Goal: Transaction & Acquisition: Book appointment/travel/reservation

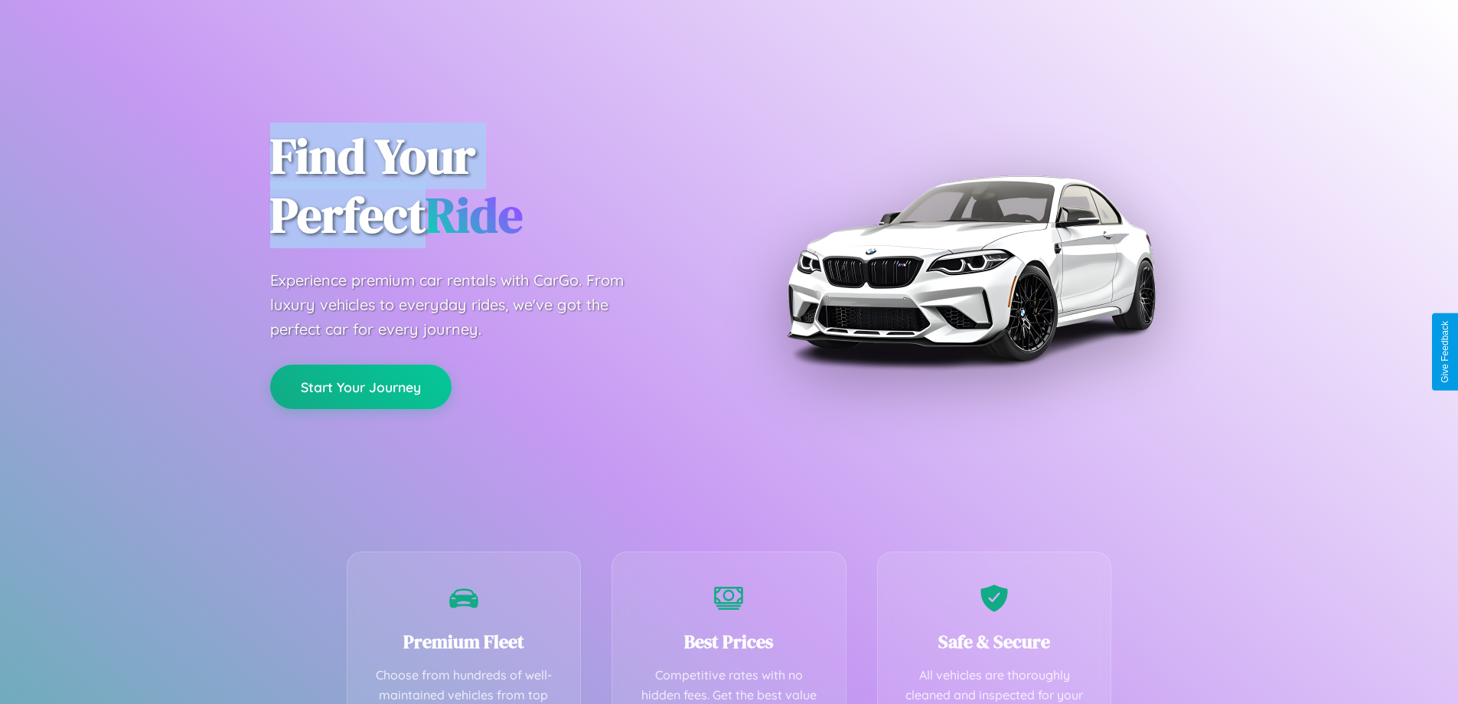
scroll to position [446, 0]
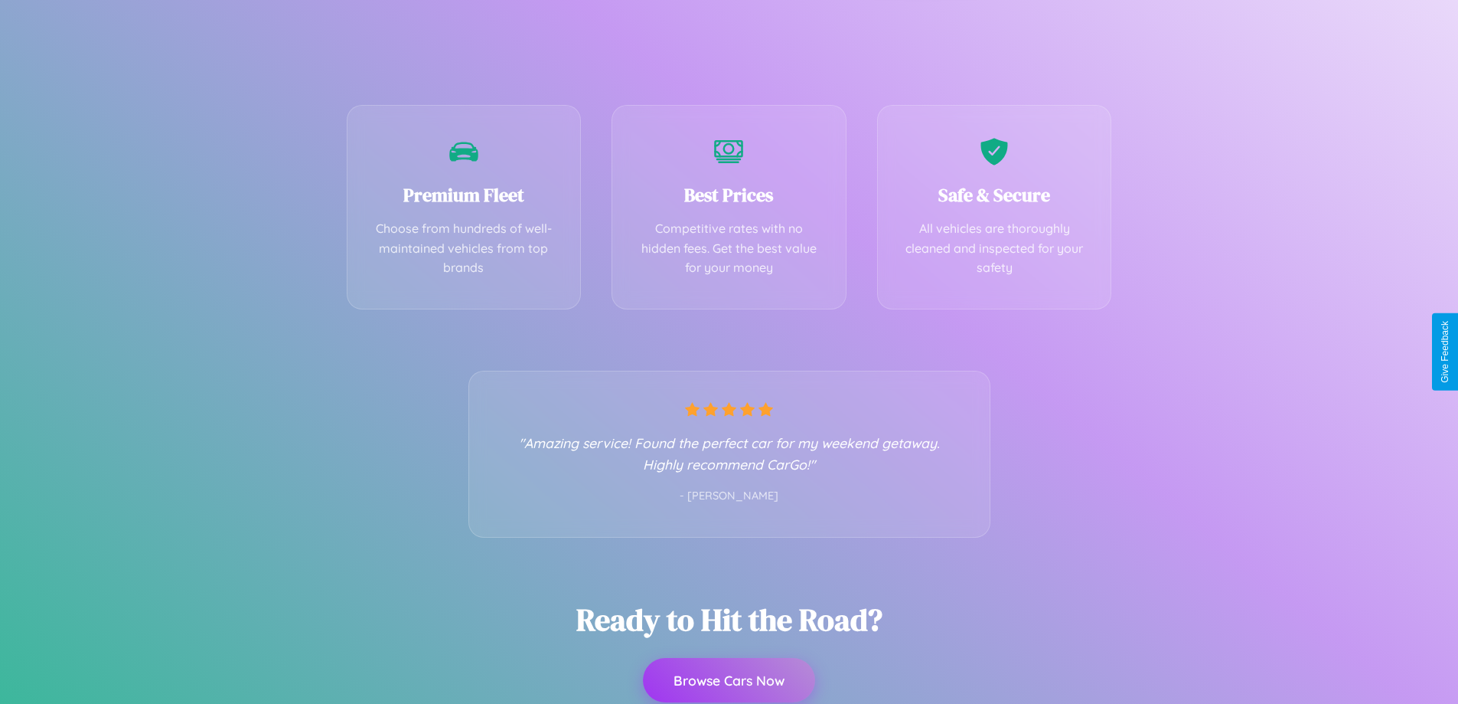
click at [729, 680] on button "Browse Cars Now" at bounding box center [729, 680] width 172 height 44
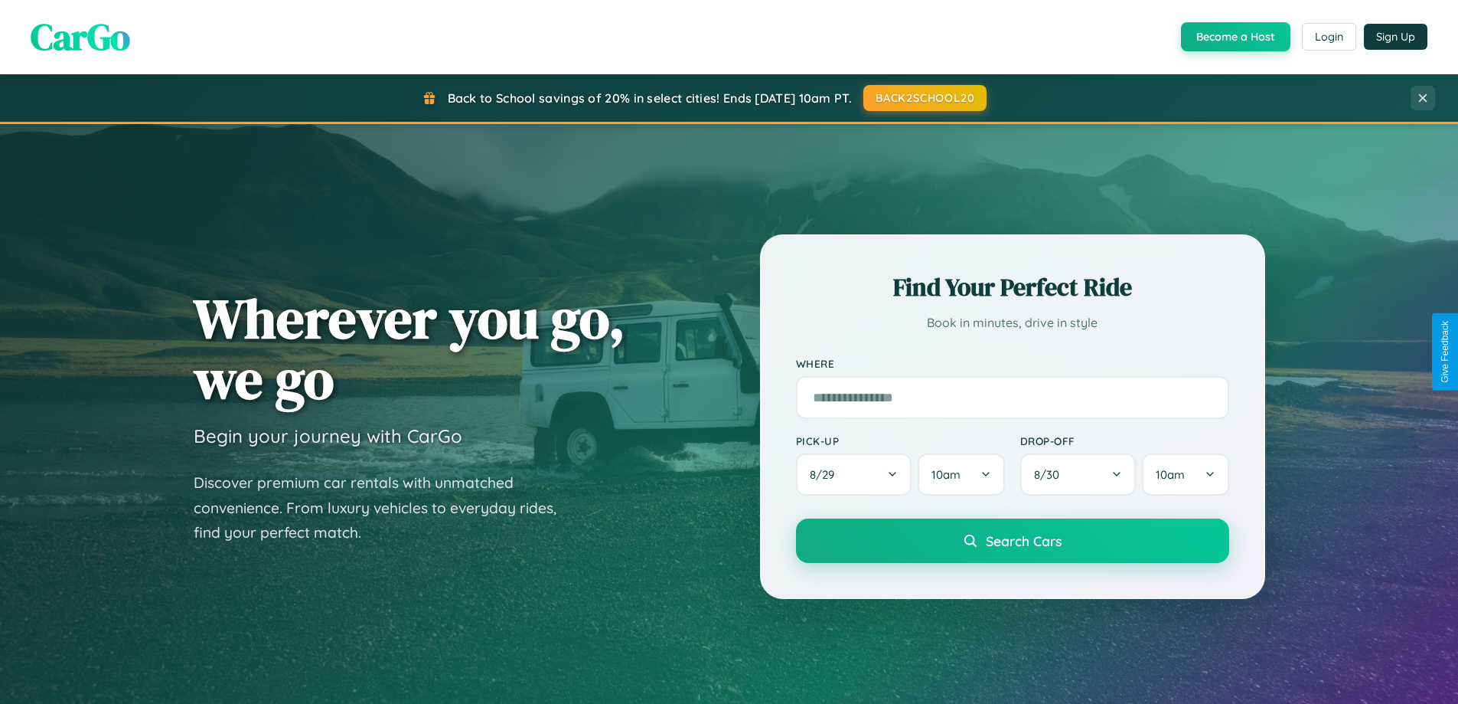
scroll to position [1053, 0]
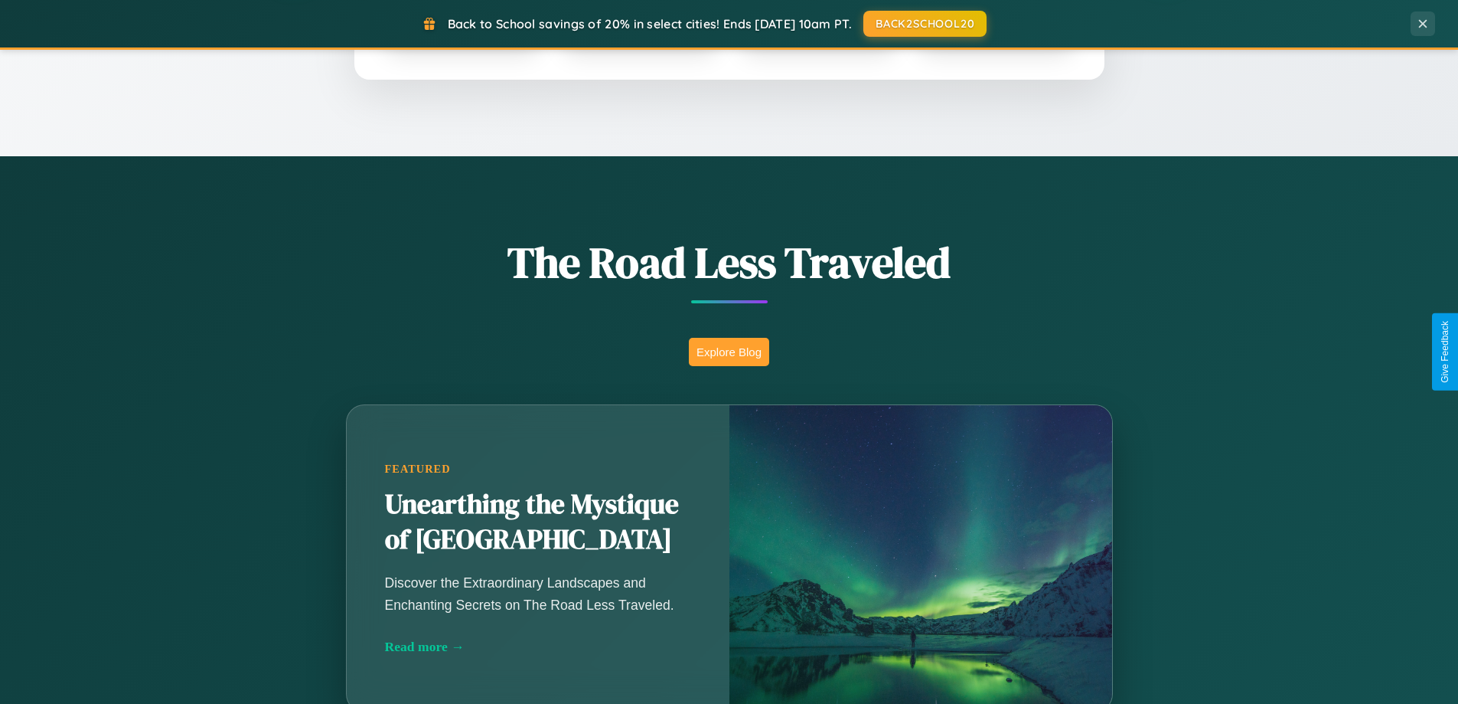
click at [729, 351] on button "Explore Blog" at bounding box center [729, 352] width 80 height 28
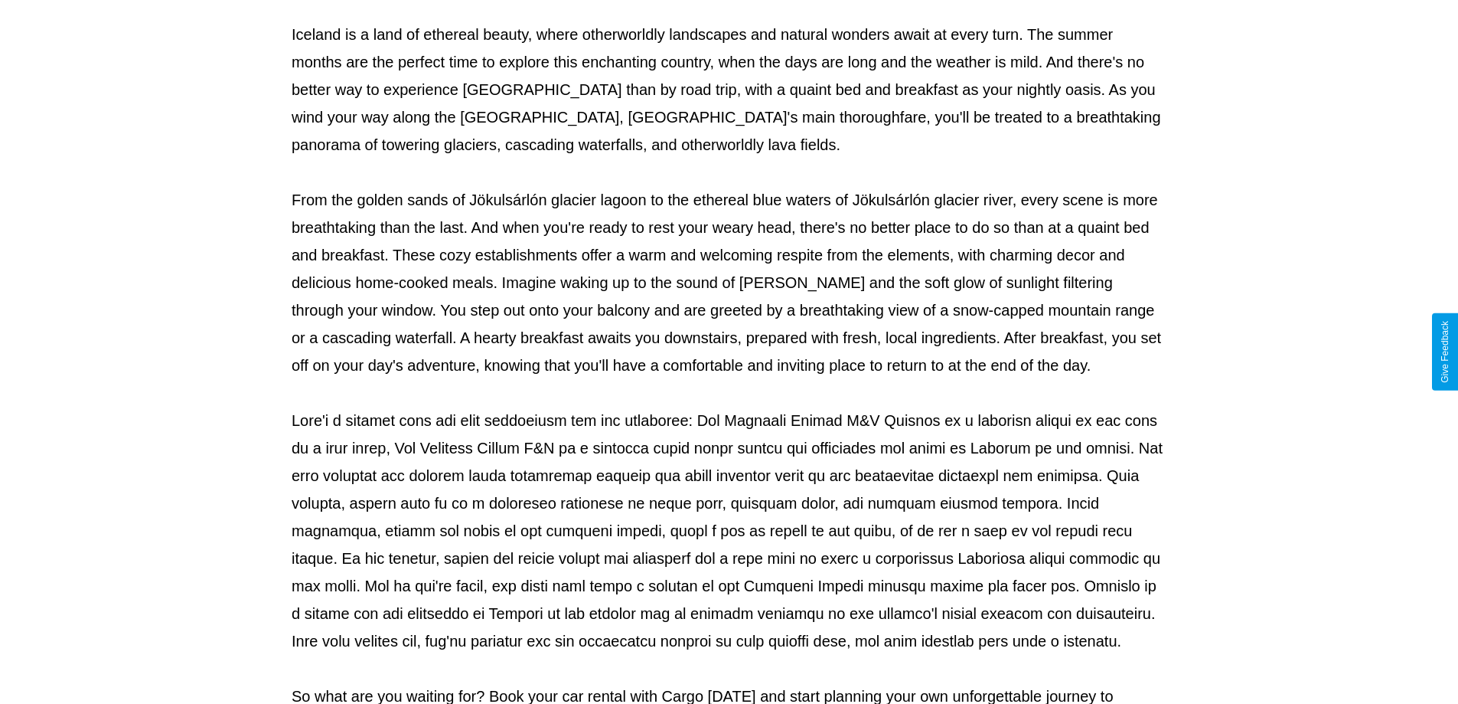
scroll to position [495, 0]
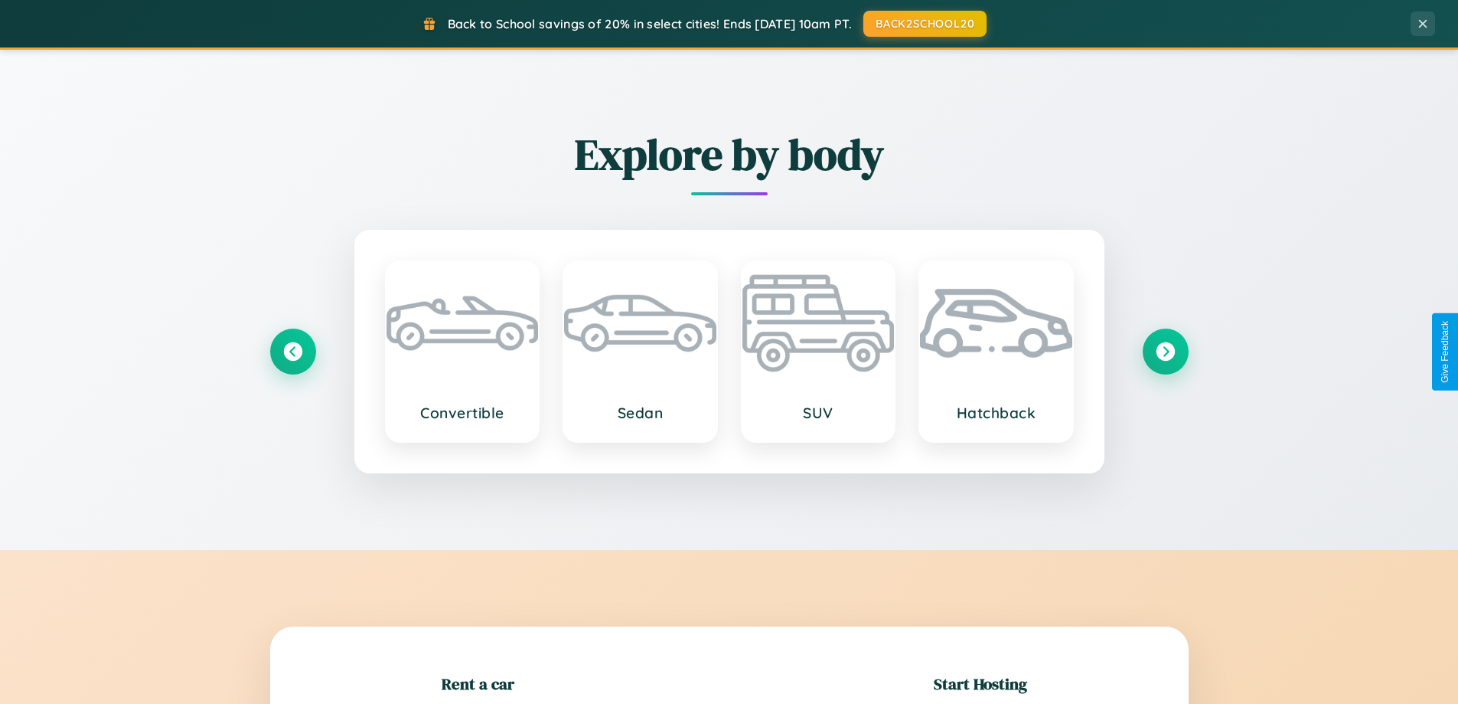
scroll to position [331, 0]
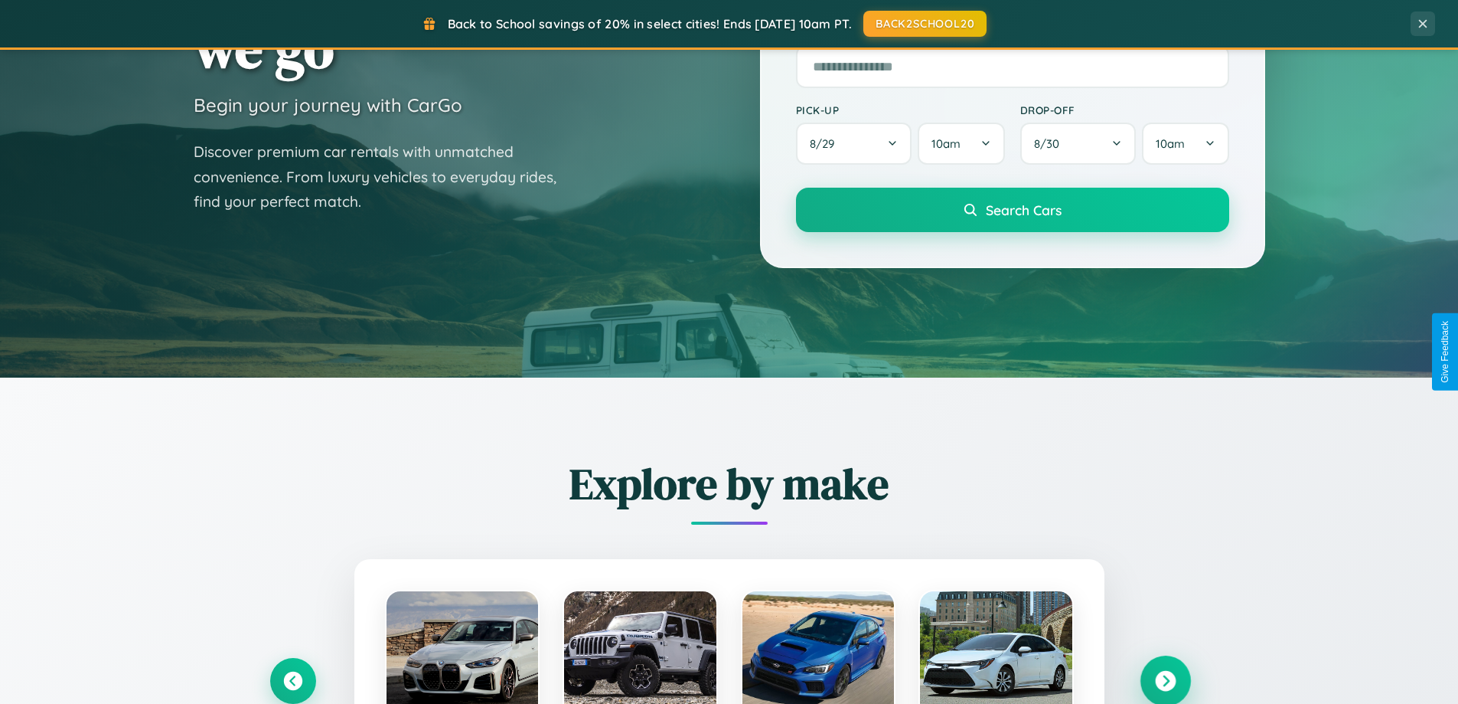
click at [1165, 681] on icon at bounding box center [1165, 681] width 21 height 21
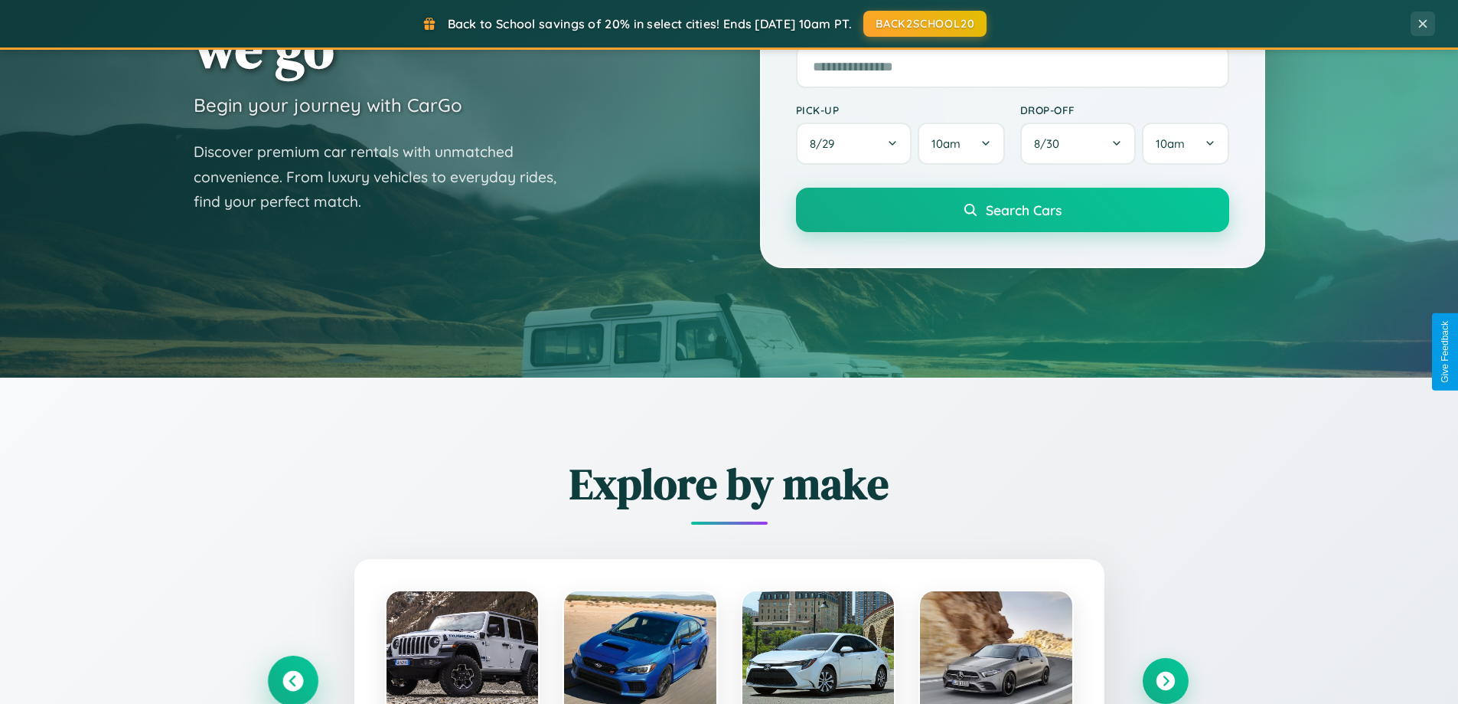
click at [292, 680] on icon at bounding box center [292, 681] width 21 height 21
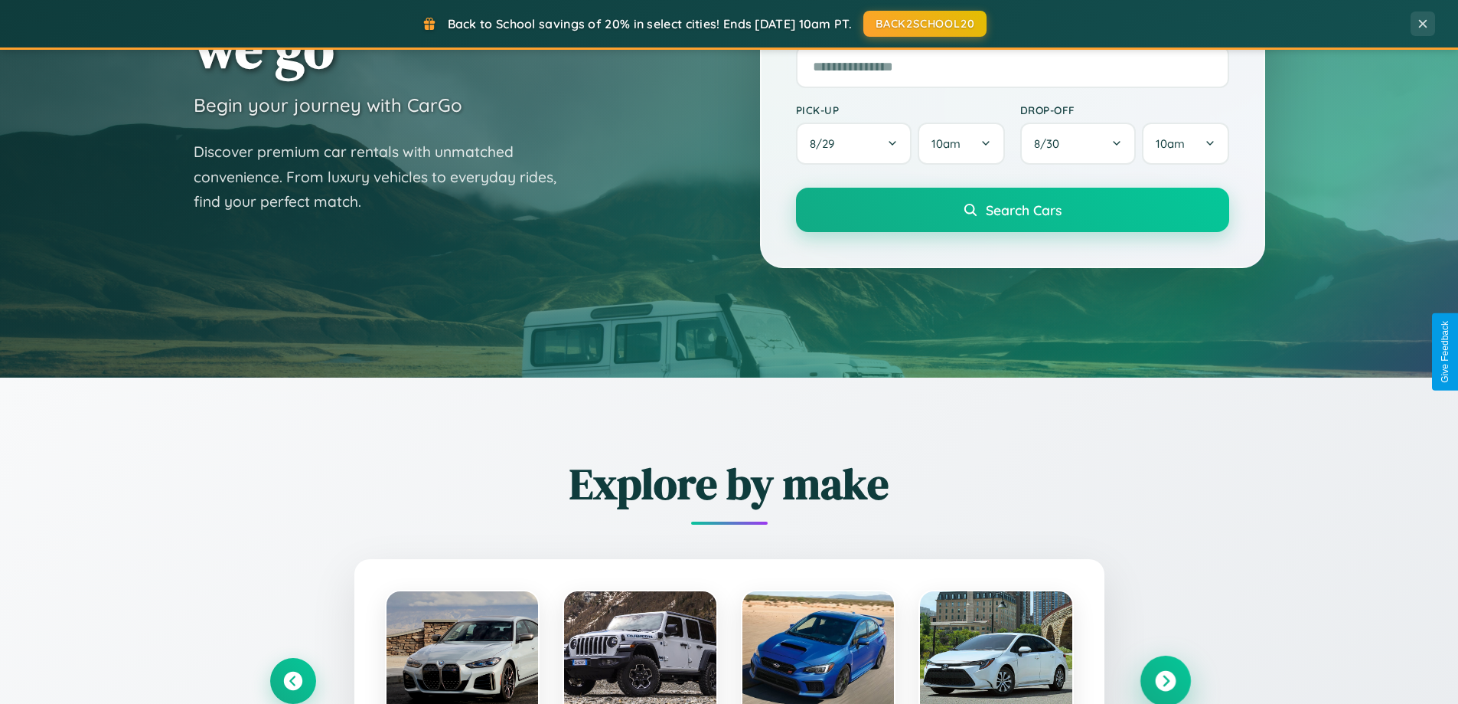
click at [1165, 681] on icon at bounding box center [1165, 681] width 21 height 21
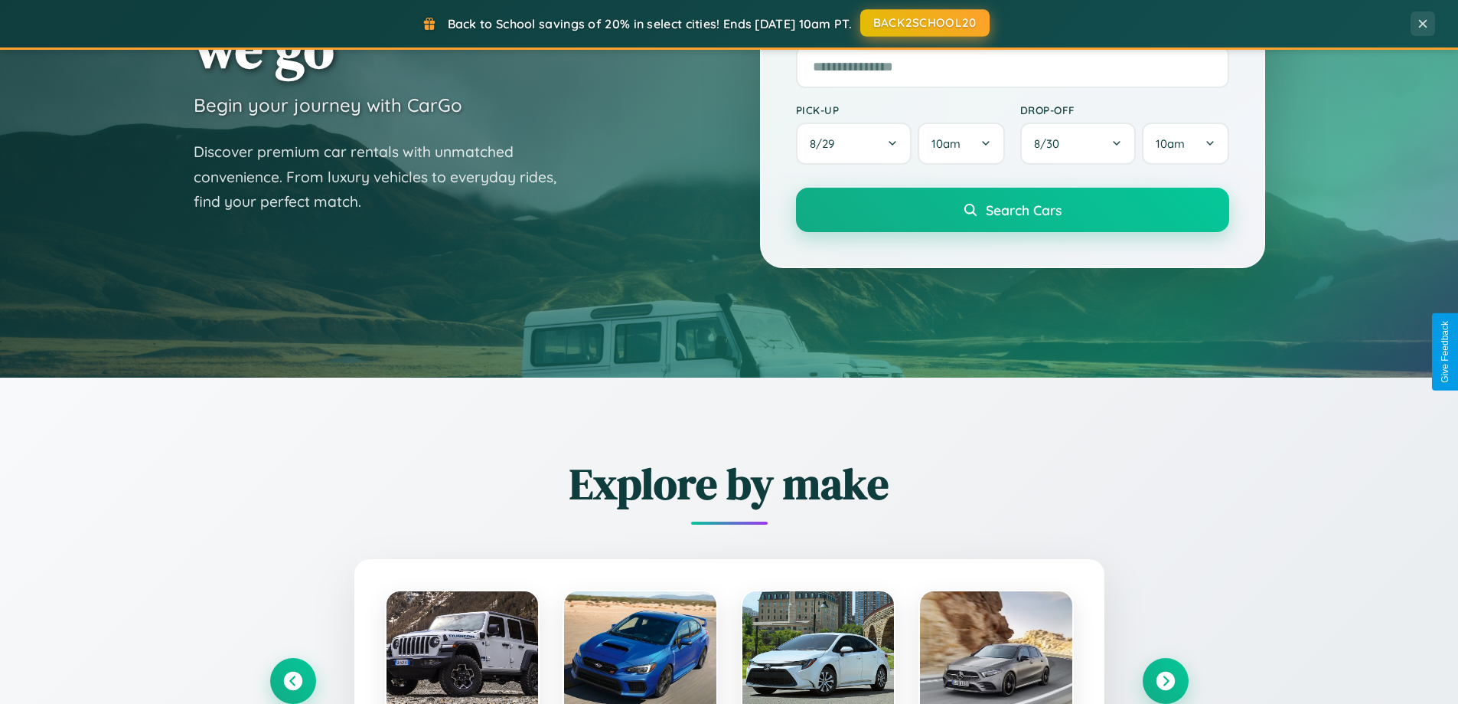
click at [924, 23] on button "BACK2SCHOOL20" at bounding box center [925, 23] width 129 height 28
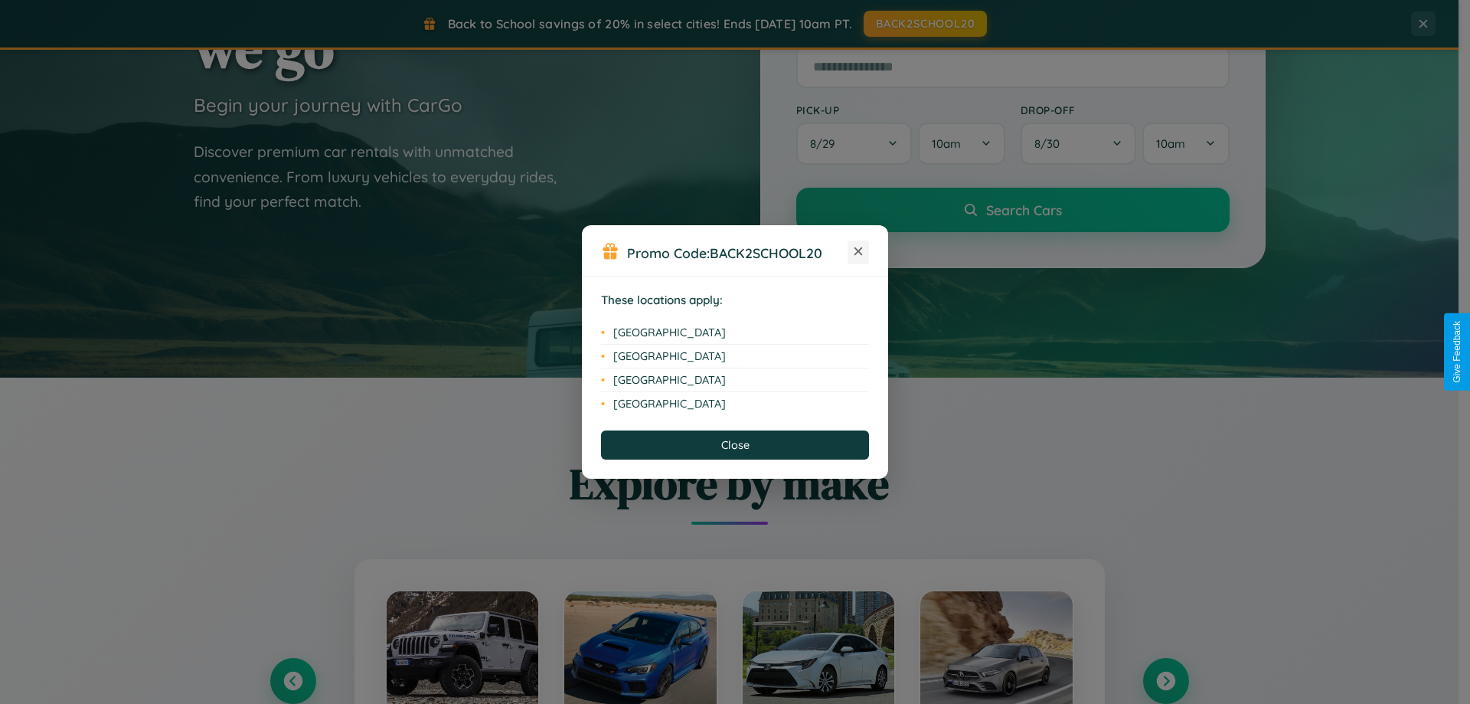
click at [858, 252] on icon at bounding box center [858, 251] width 8 height 8
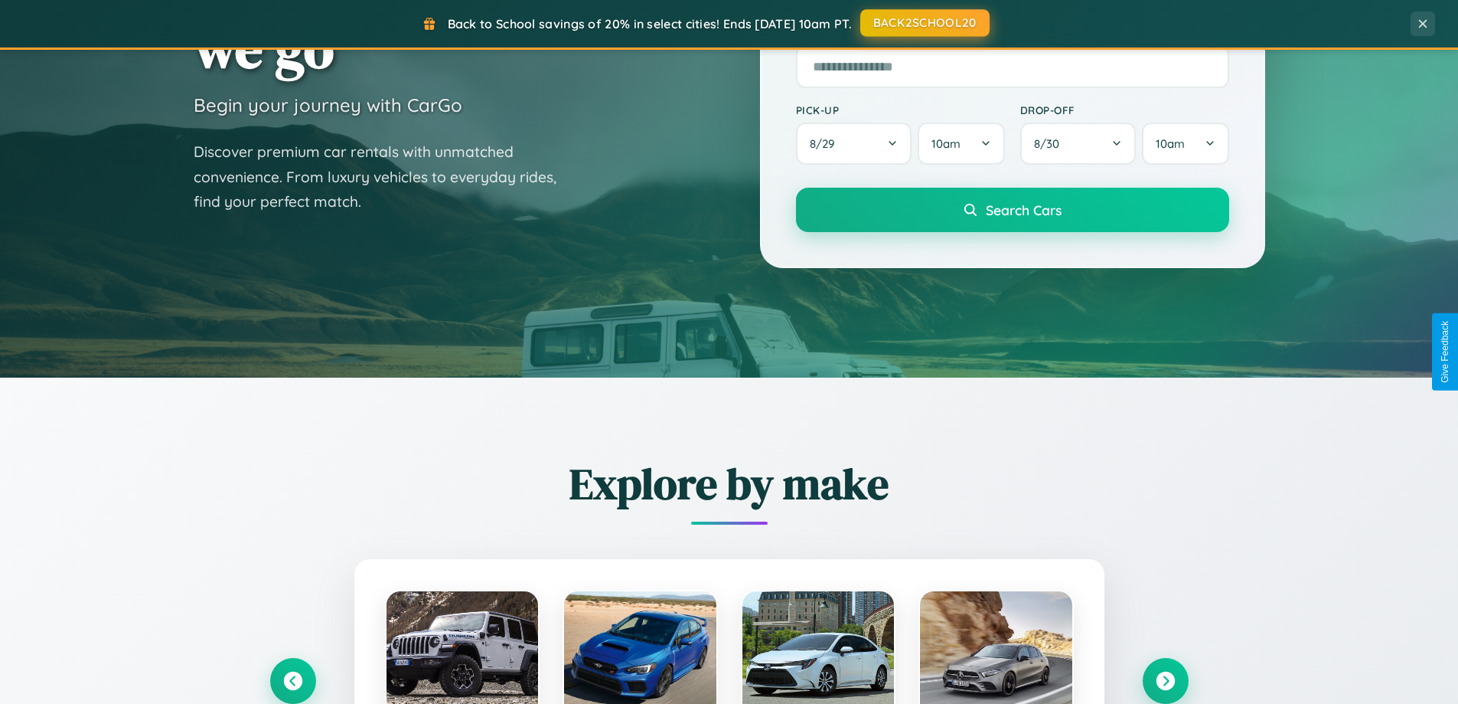
click at [924, 24] on button "BACK2SCHOOL20" at bounding box center [925, 23] width 129 height 28
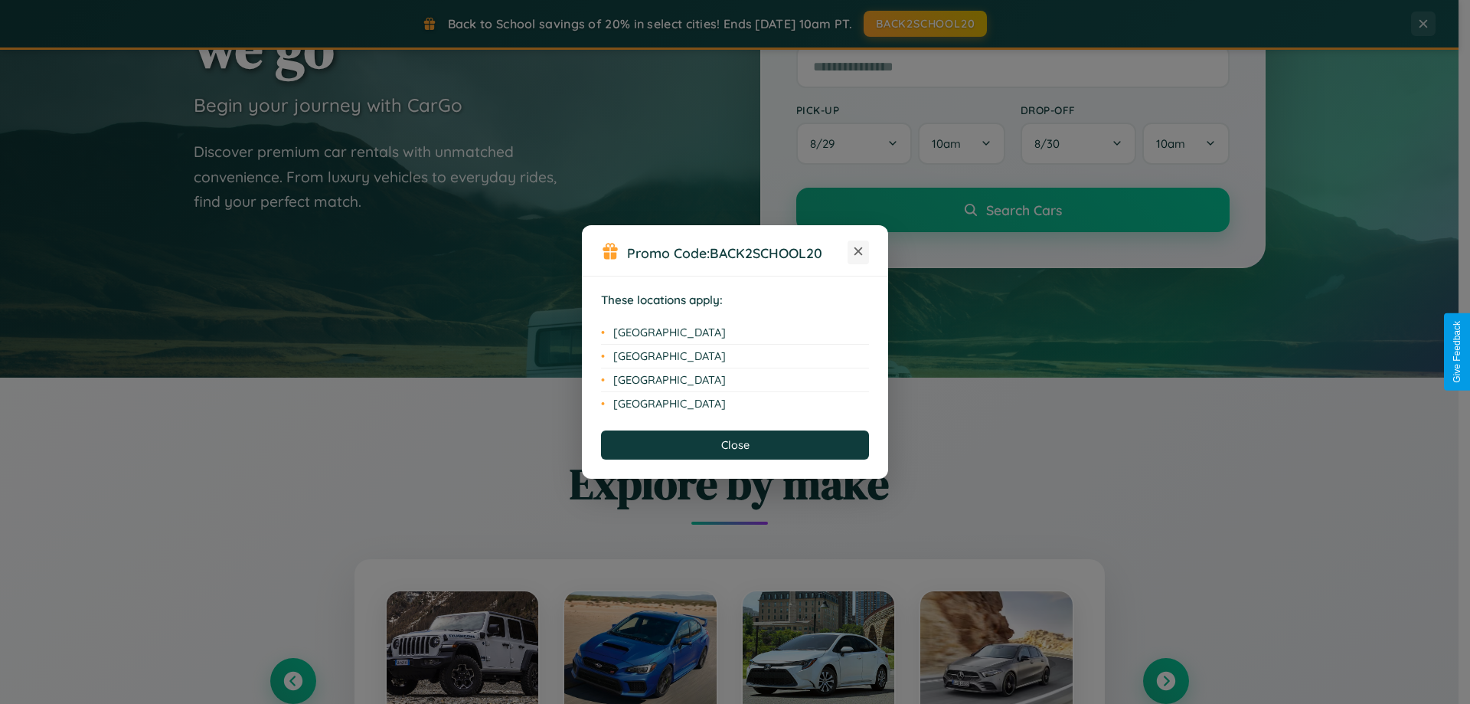
click at [858, 252] on icon at bounding box center [858, 251] width 8 height 8
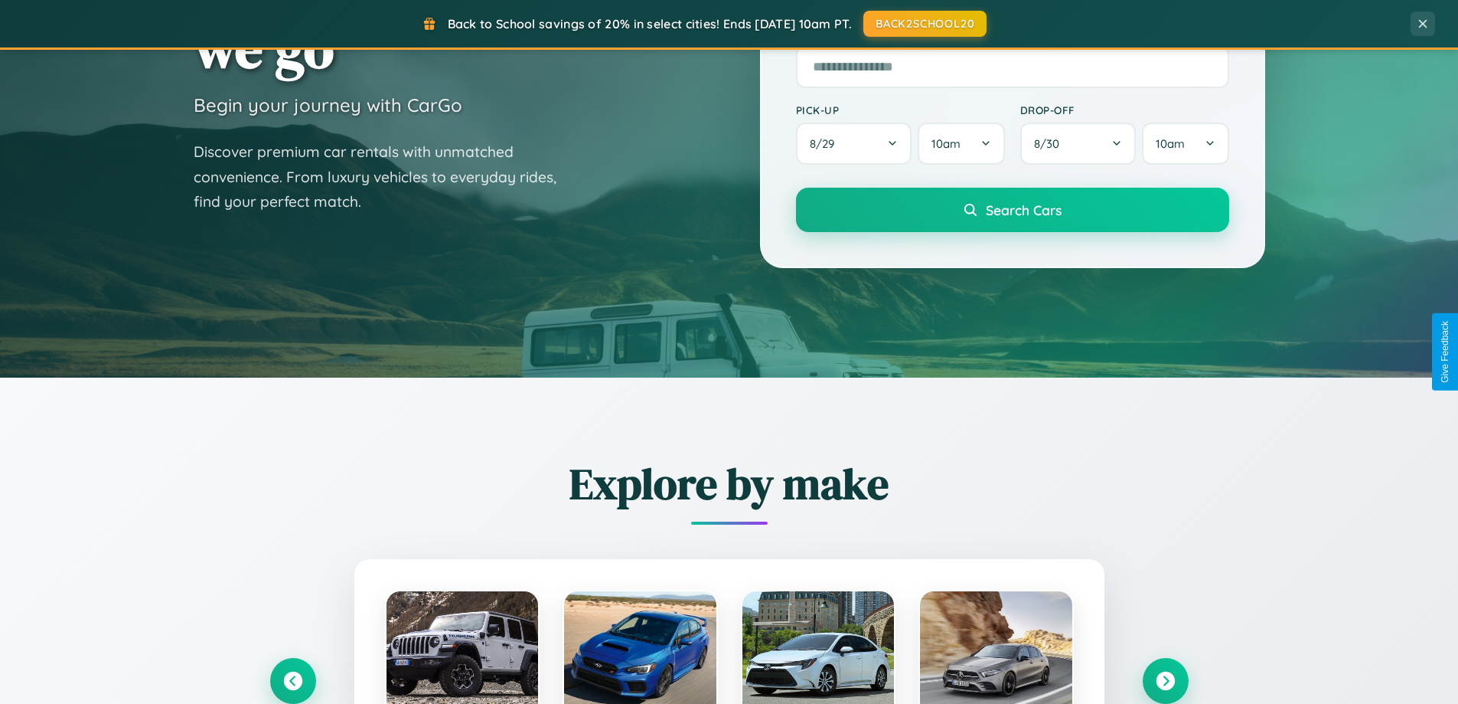
scroll to position [45, 0]
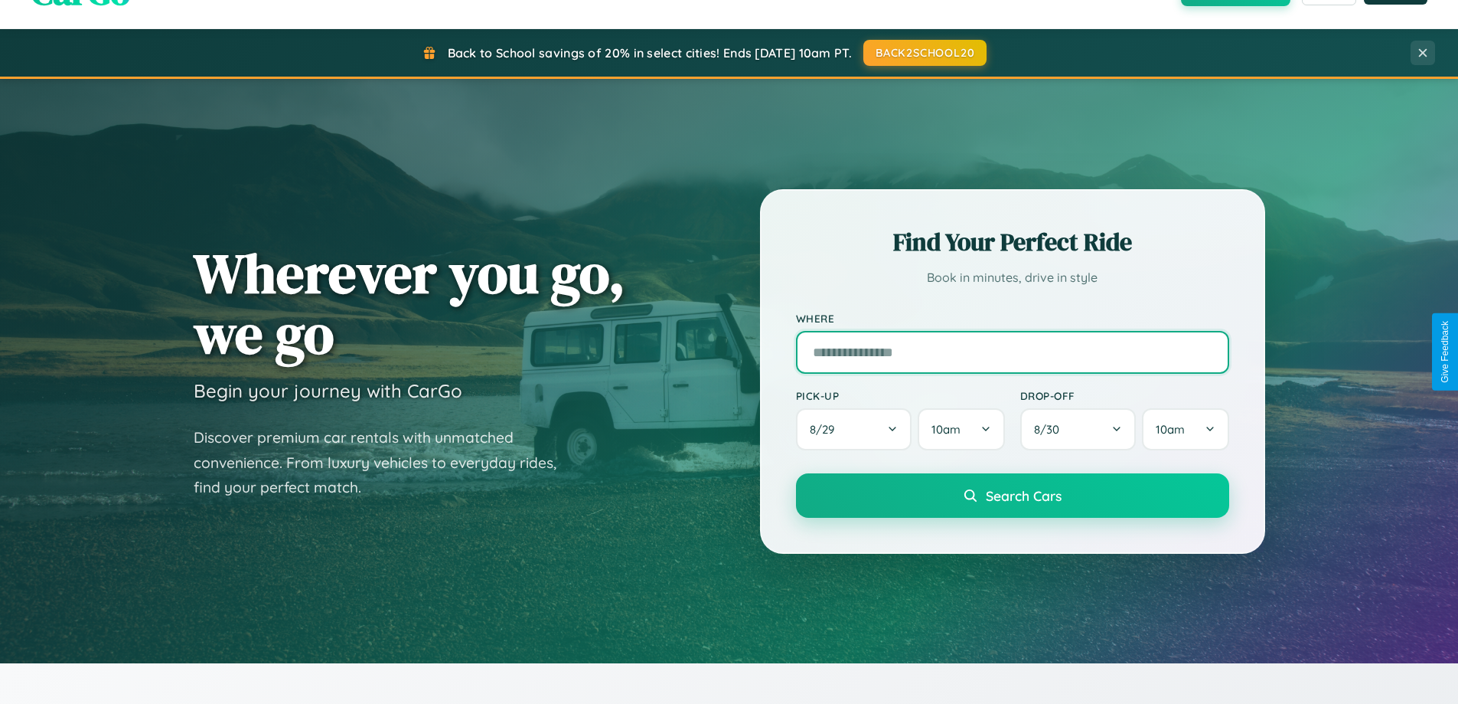
click at [1012, 351] on input "text" at bounding box center [1012, 352] width 433 height 43
type input "******"
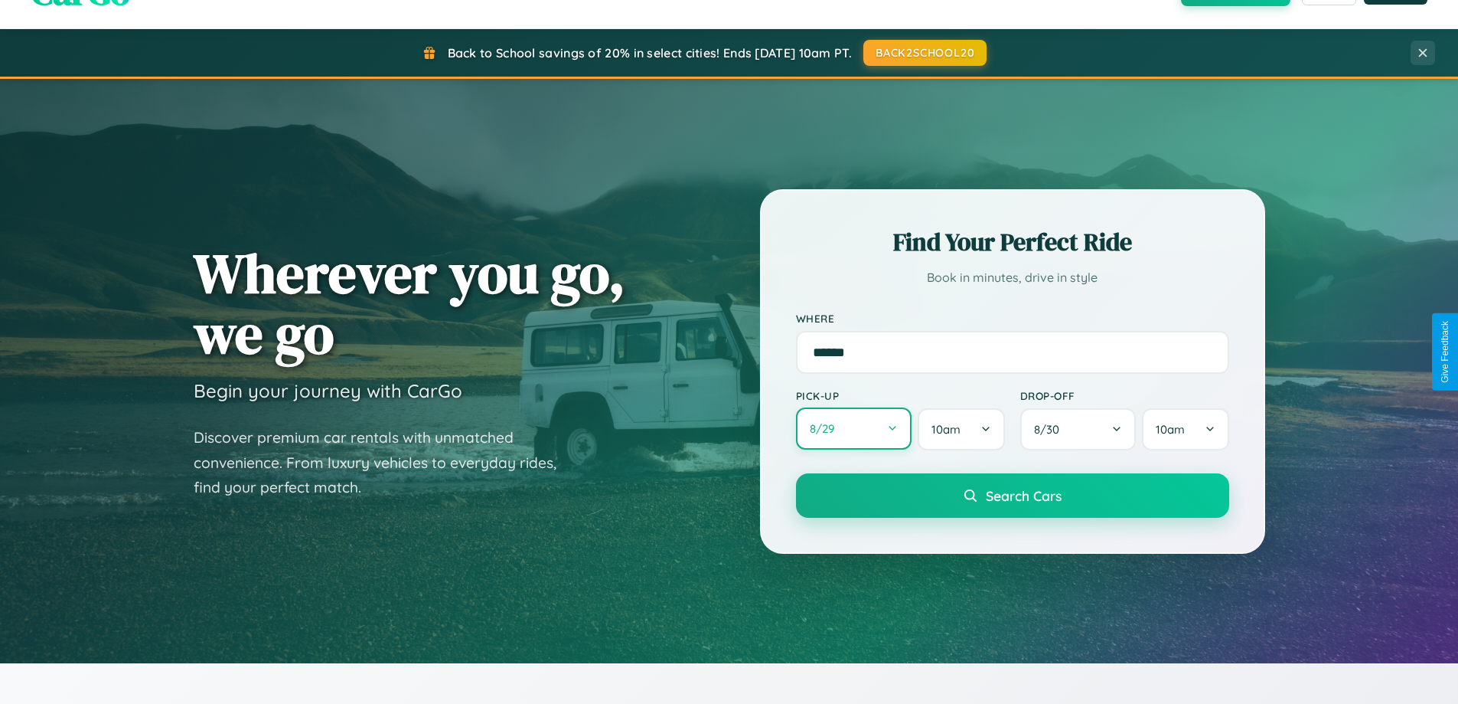
click at [854, 429] on button "8 / 29" at bounding box center [854, 428] width 116 height 42
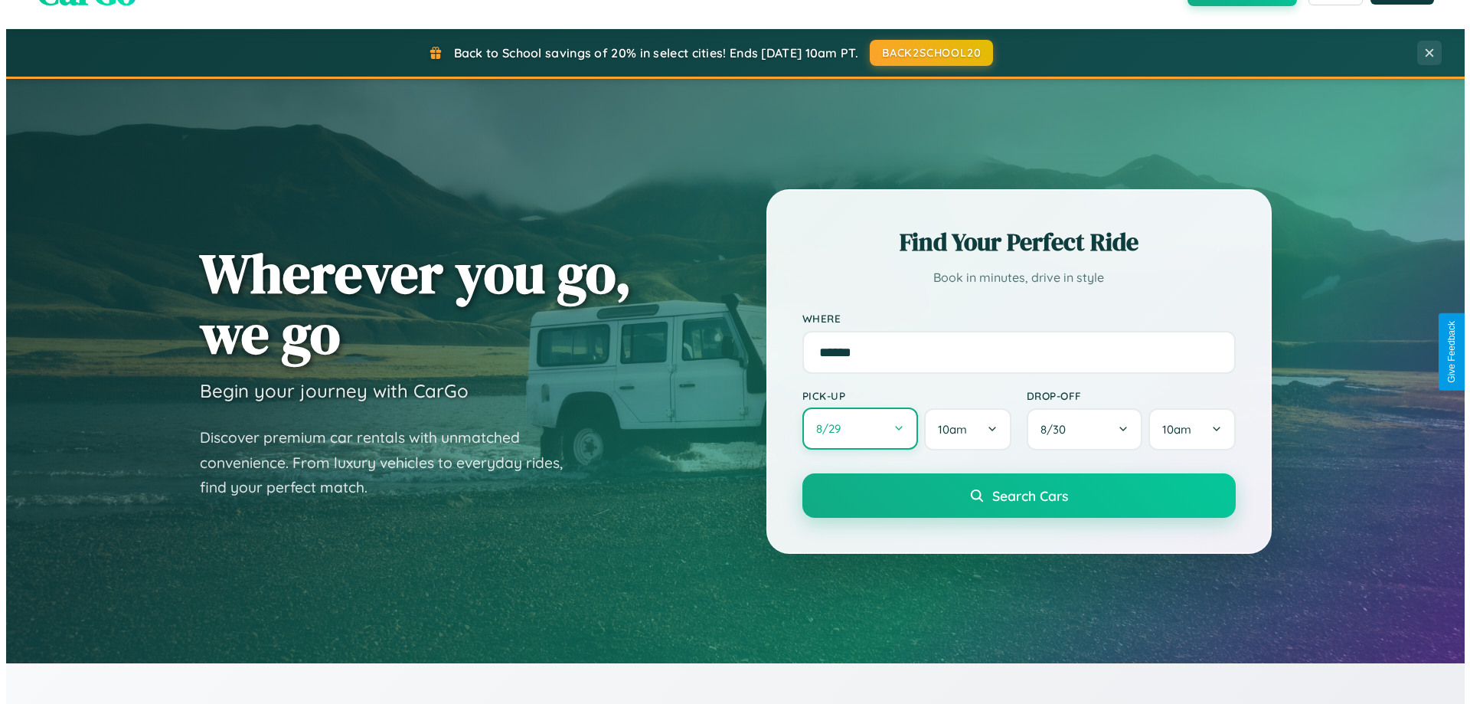
select select "*"
select select "****"
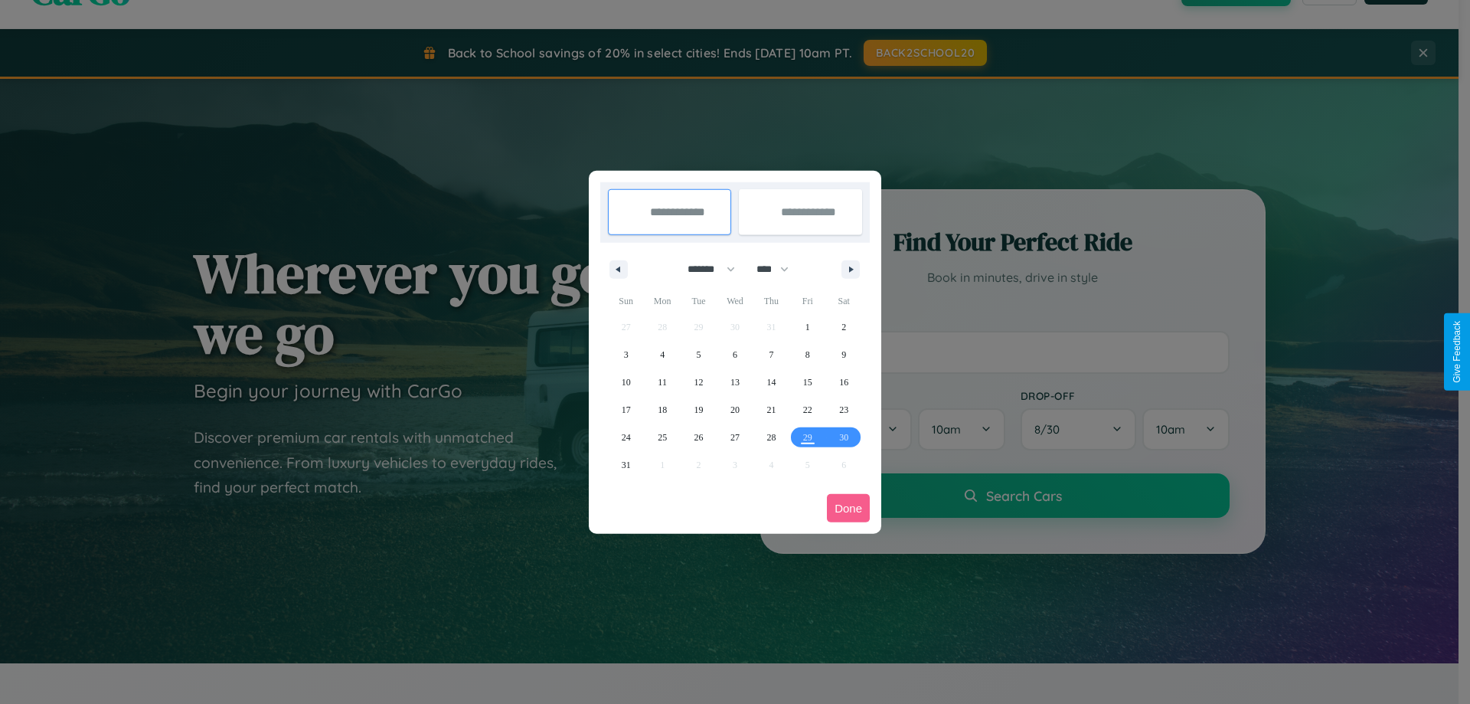
click at [704, 269] on select "******* ******** ***** ***** *** **** **** ****** ********* ******* ******** **…" at bounding box center [708, 268] width 65 height 25
select select "*"
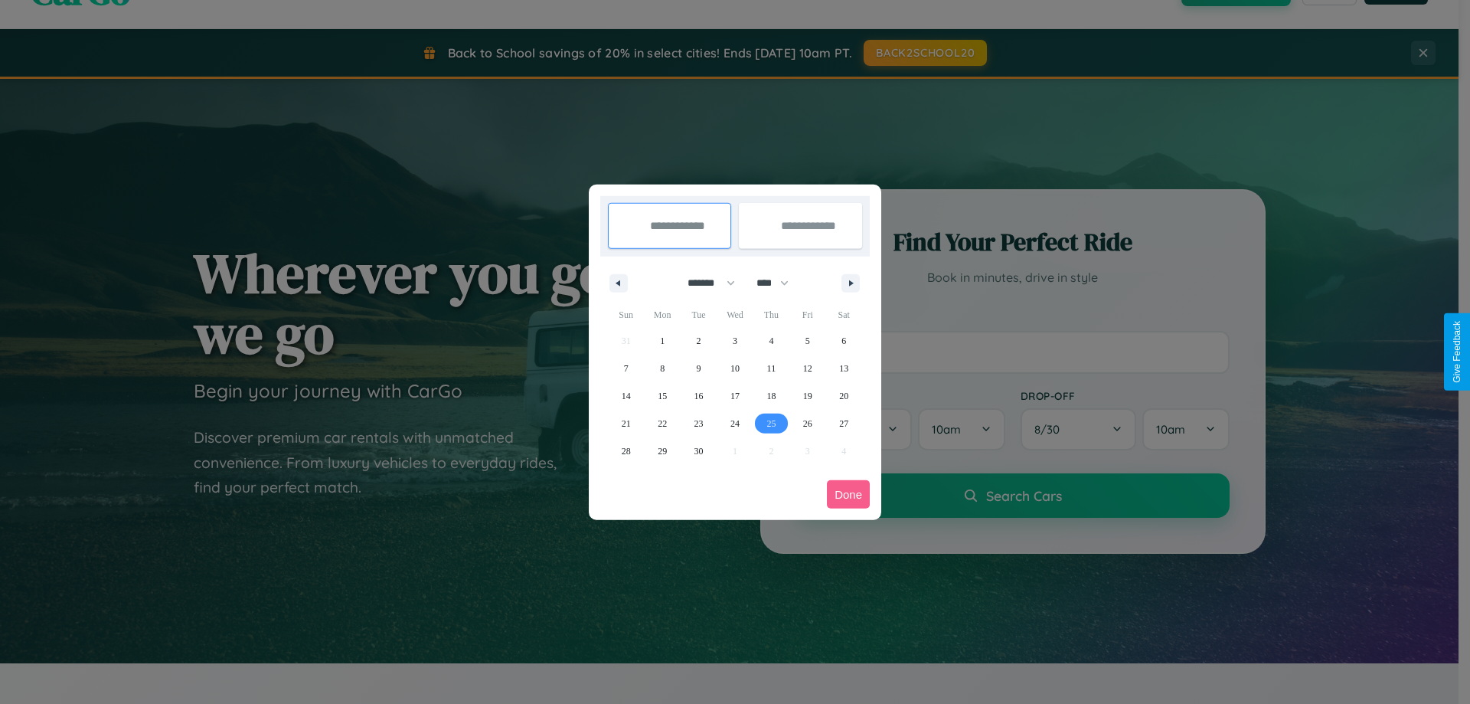
click at [771, 423] on span "25" at bounding box center [770, 424] width 9 height 28
type input "**********"
click at [698, 450] on span "30" at bounding box center [698, 451] width 9 height 28
type input "**********"
click at [848, 494] on button "Done" at bounding box center [848, 494] width 43 height 28
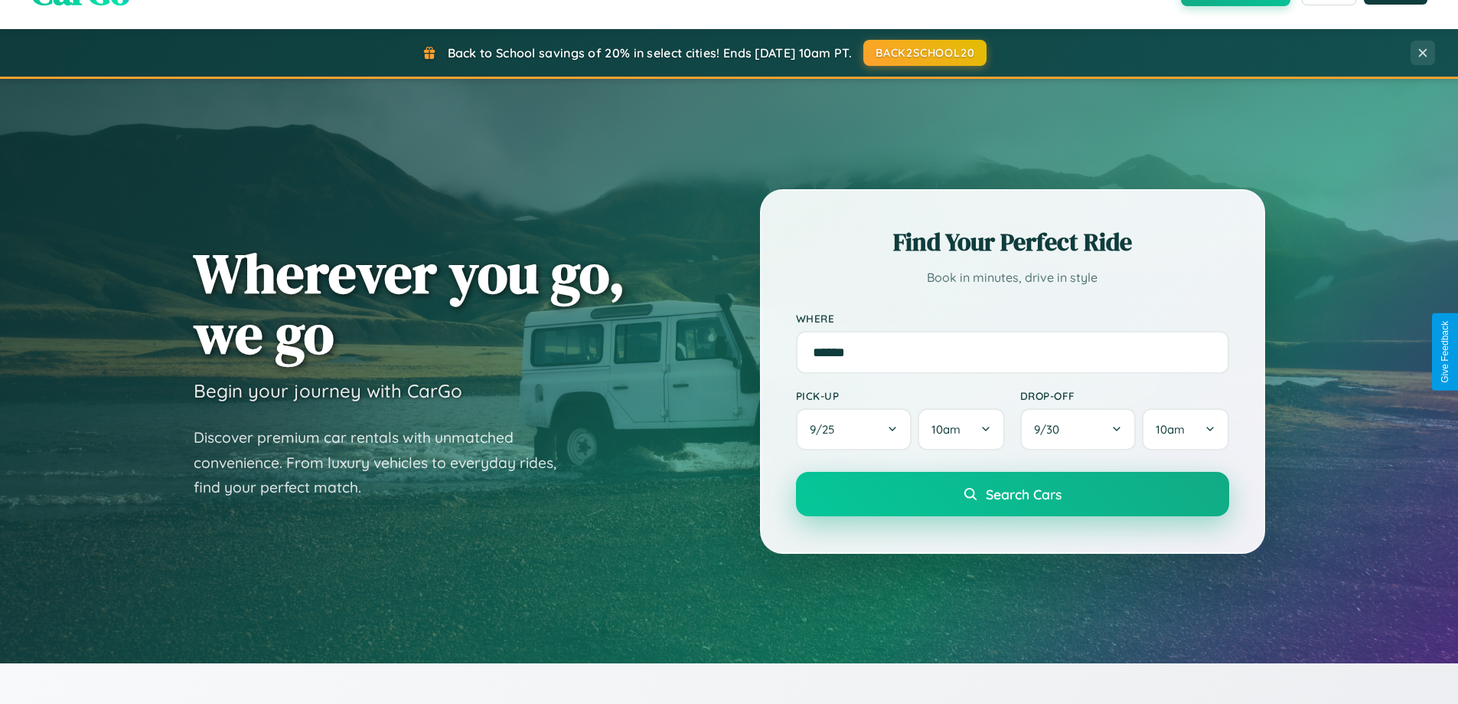
click at [1012, 494] on span "Search Cars" at bounding box center [1024, 493] width 76 height 17
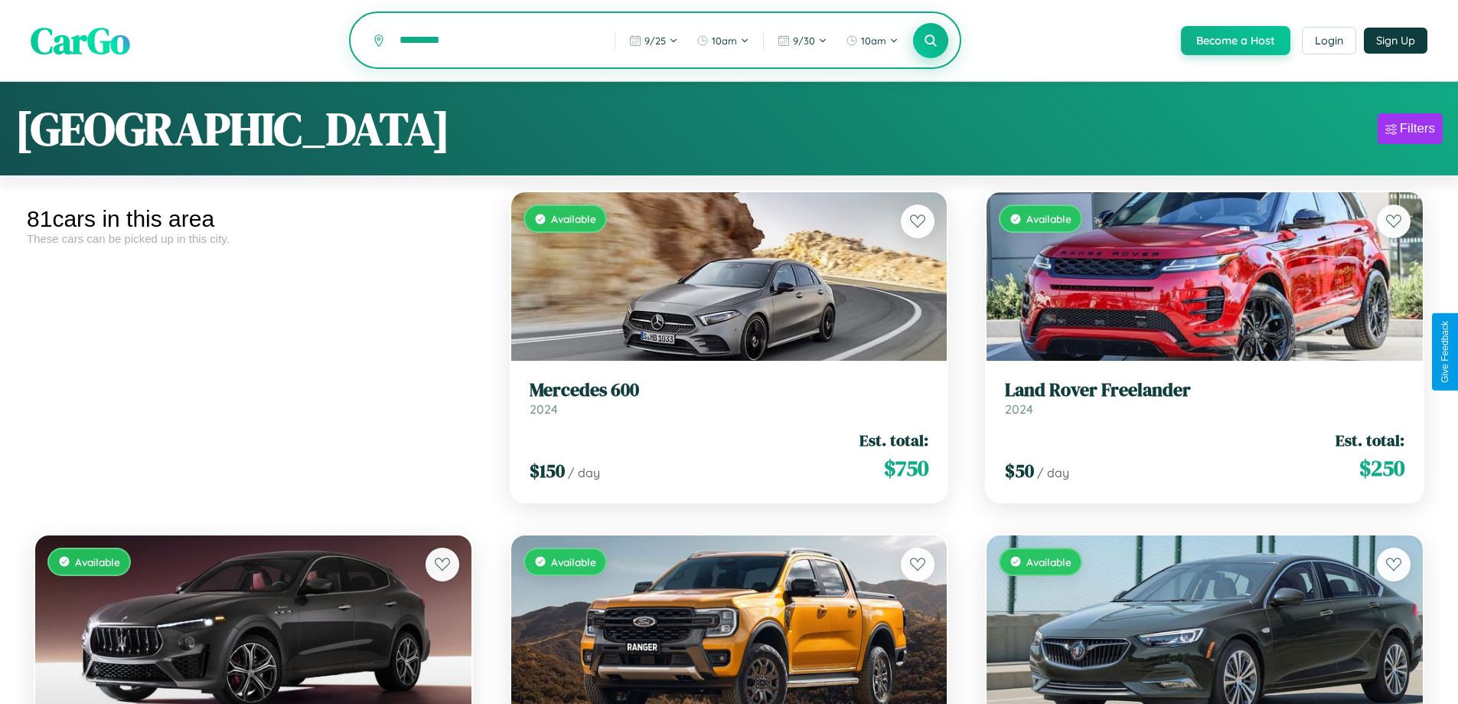
type input "*********"
click at [930, 41] on icon at bounding box center [931, 40] width 15 height 15
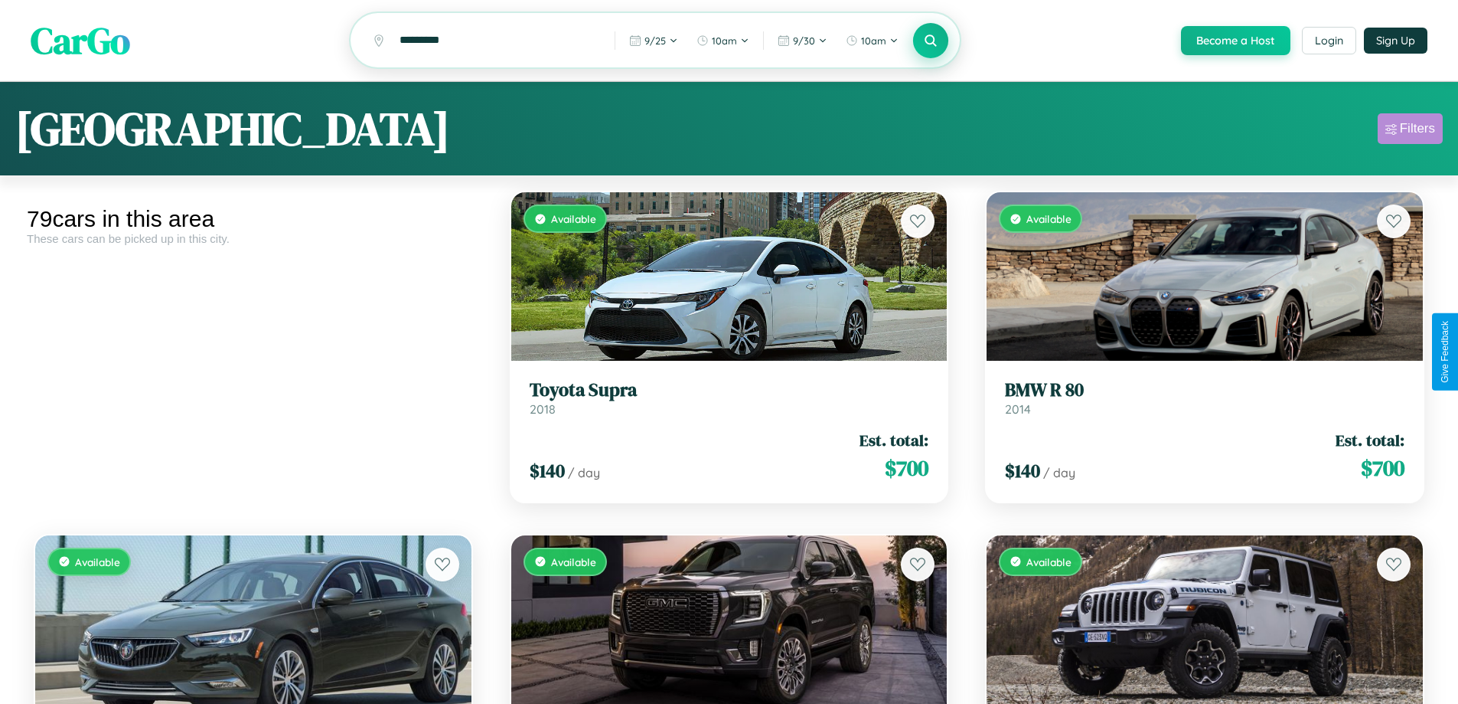
click at [1410, 131] on div "Filters" at bounding box center [1417, 128] width 35 height 15
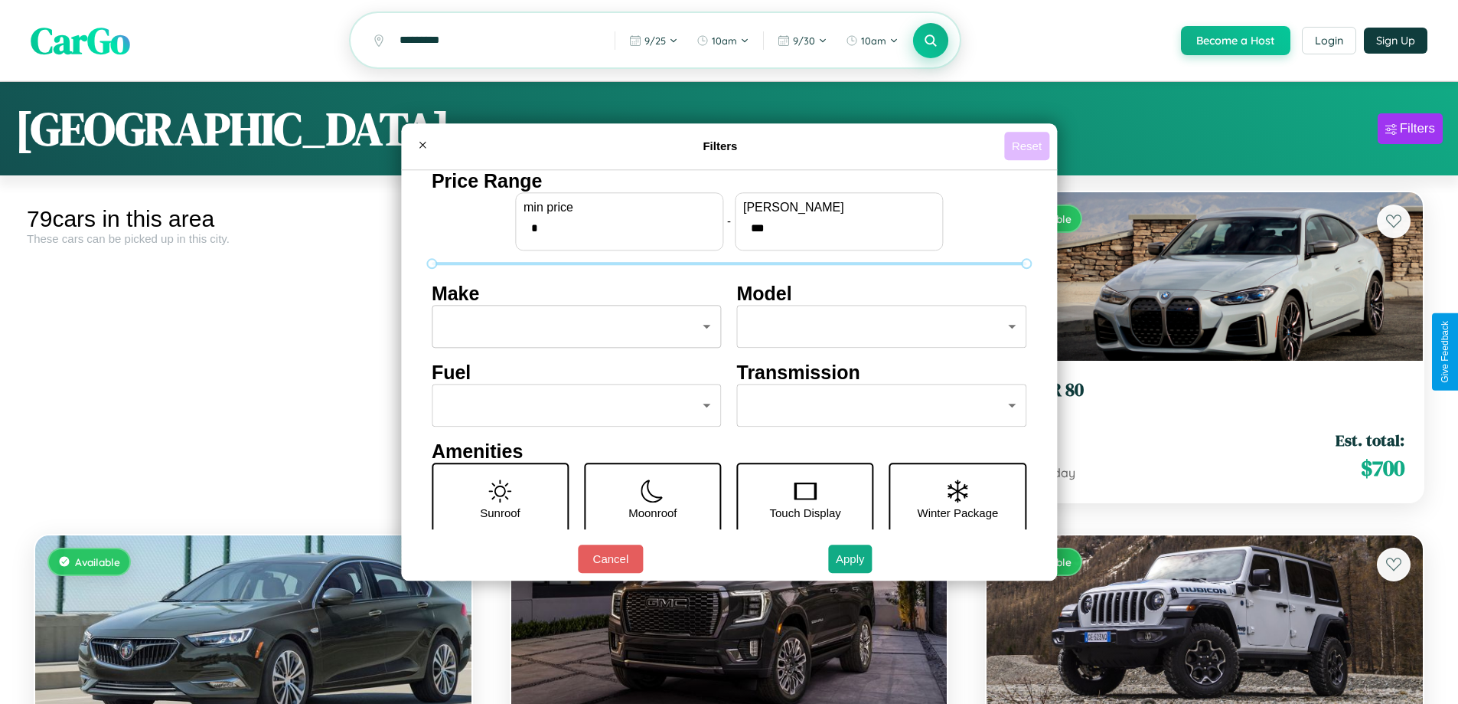
click at [1029, 145] on button "Reset" at bounding box center [1026, 146] width 45 height 28
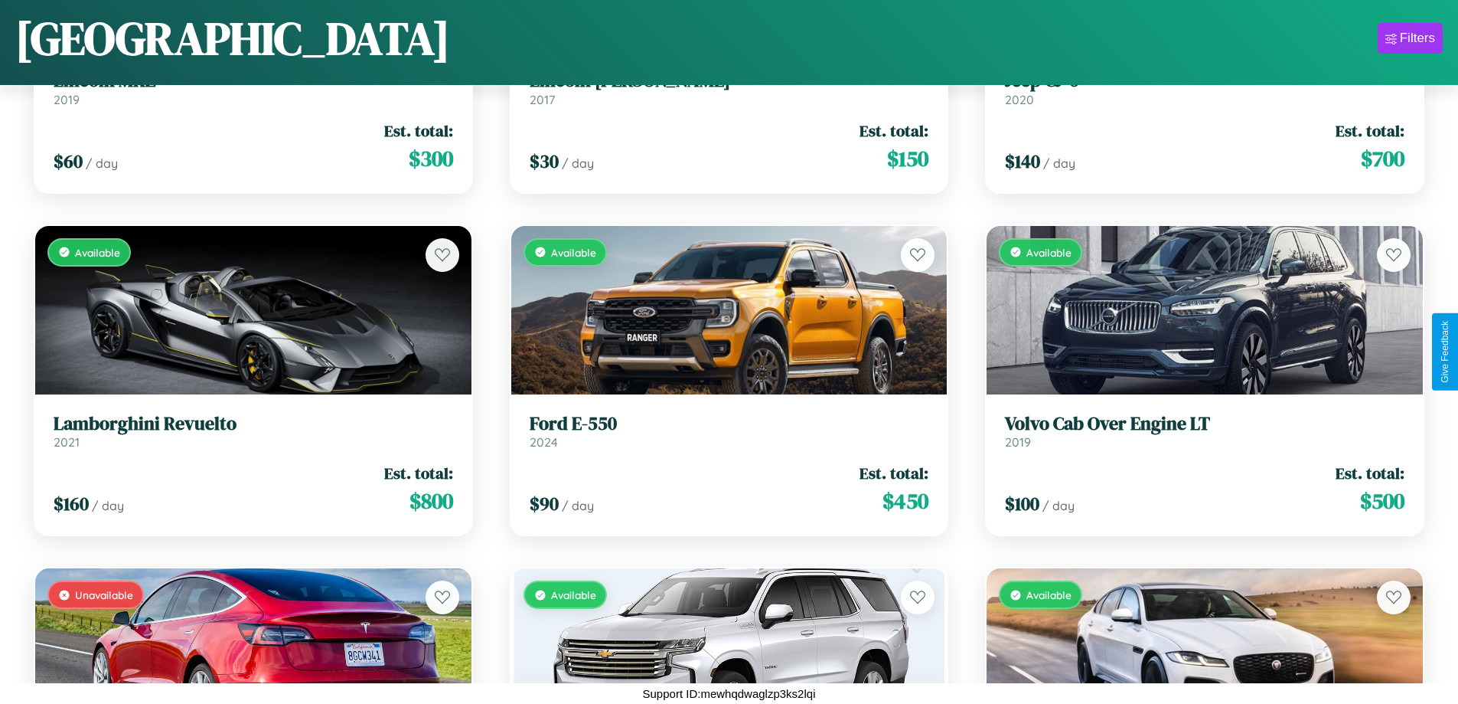
scroll to position [6043, 0]
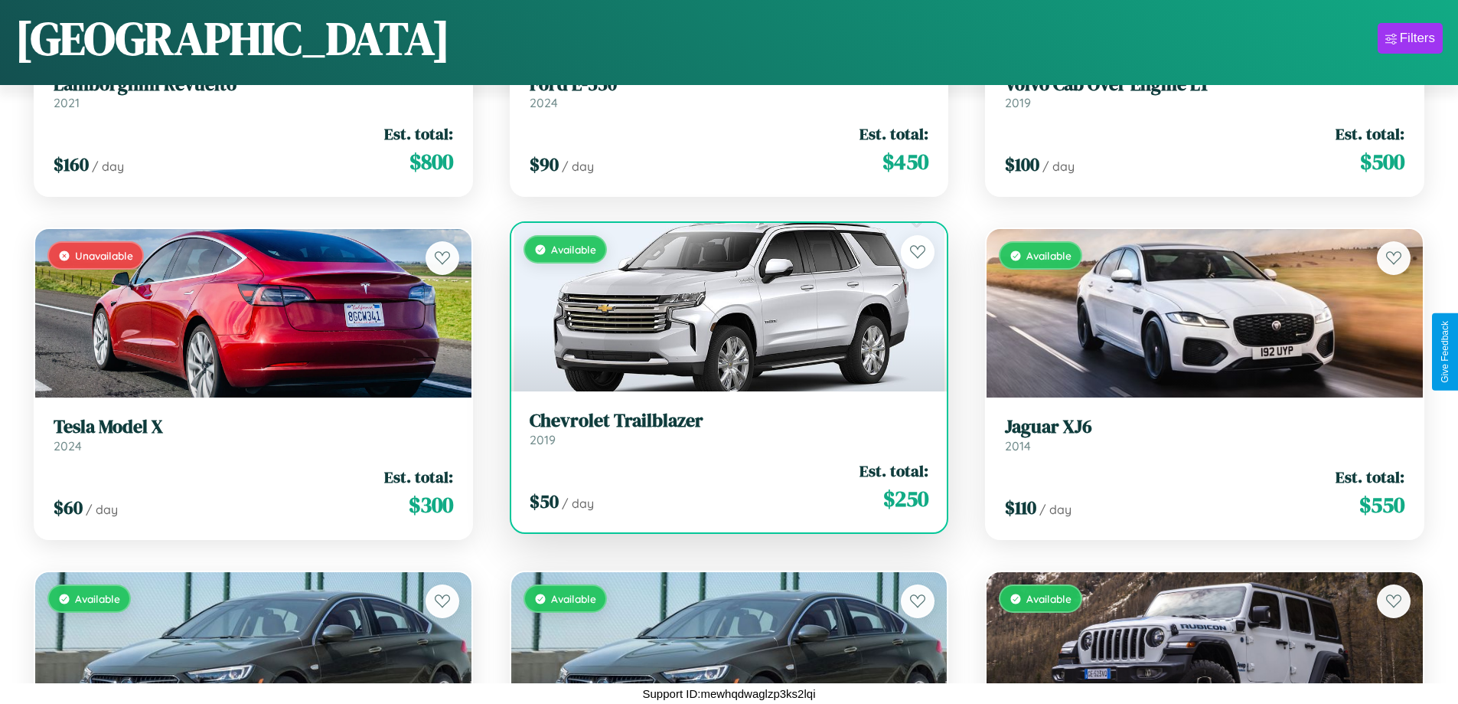
click at [723, 433] on link "Chevrolet Trailblazer 2019" at bounding box center [730, 429] width 400 height 38
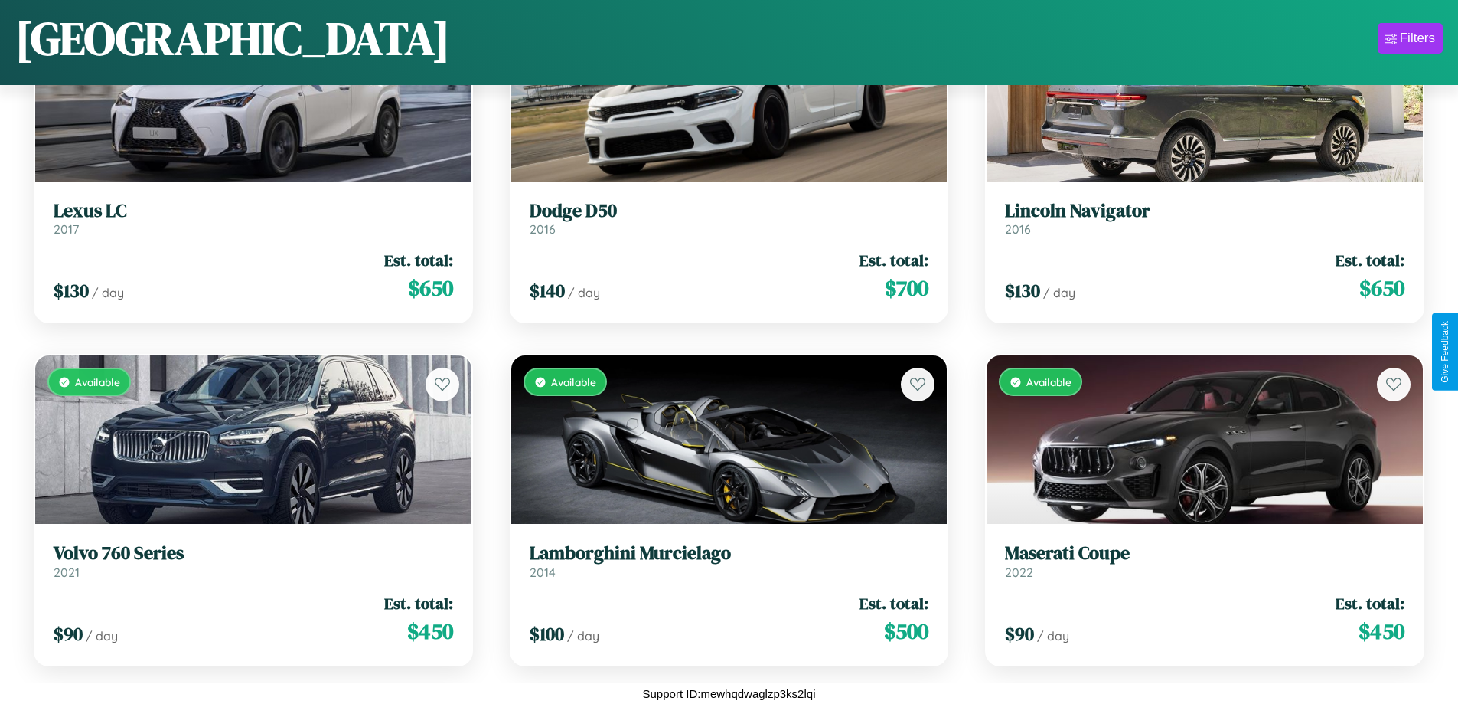
scroll to position [7758, 0]
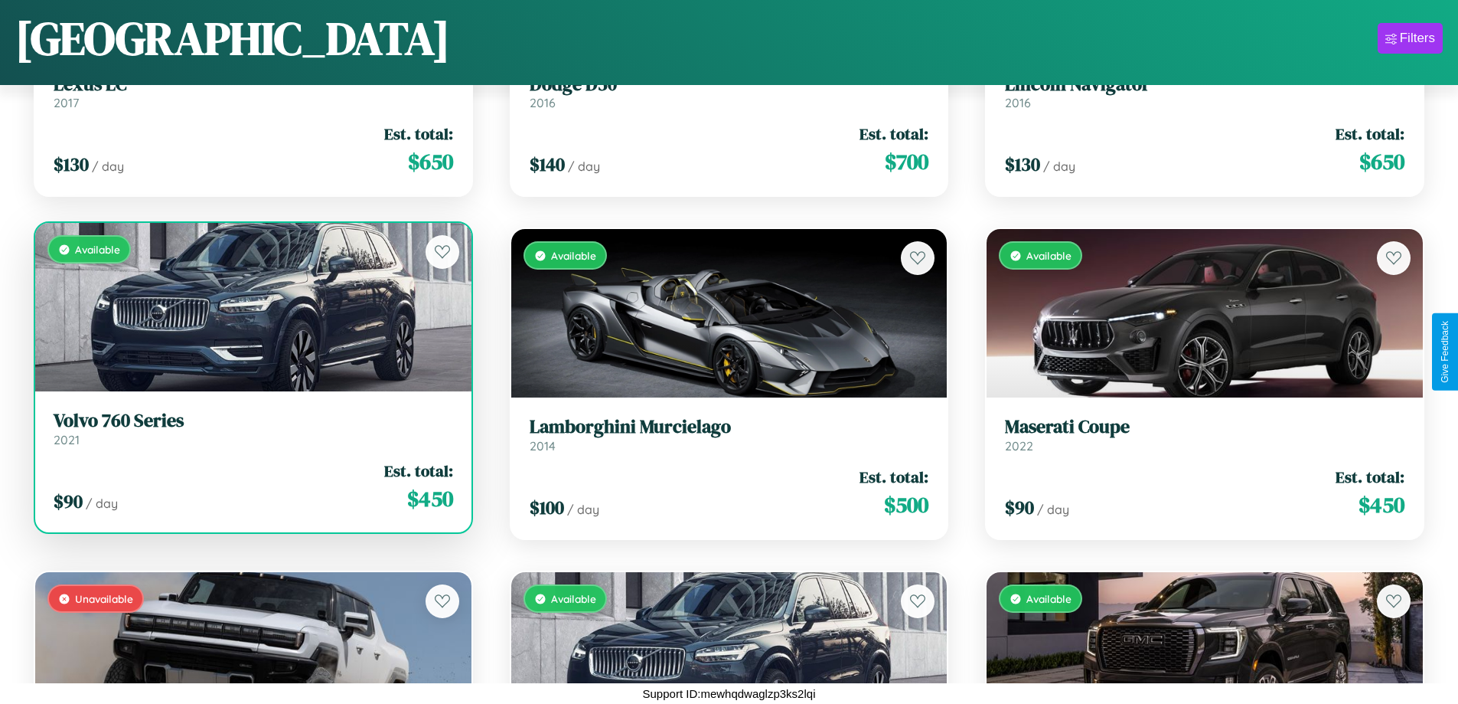
click at [251, 313] on div "Available" at bounding box center [253, 307] width 436 height 168
click at [251, 307] on div "Available" at bounding box center [253, 307] width 436 height 168
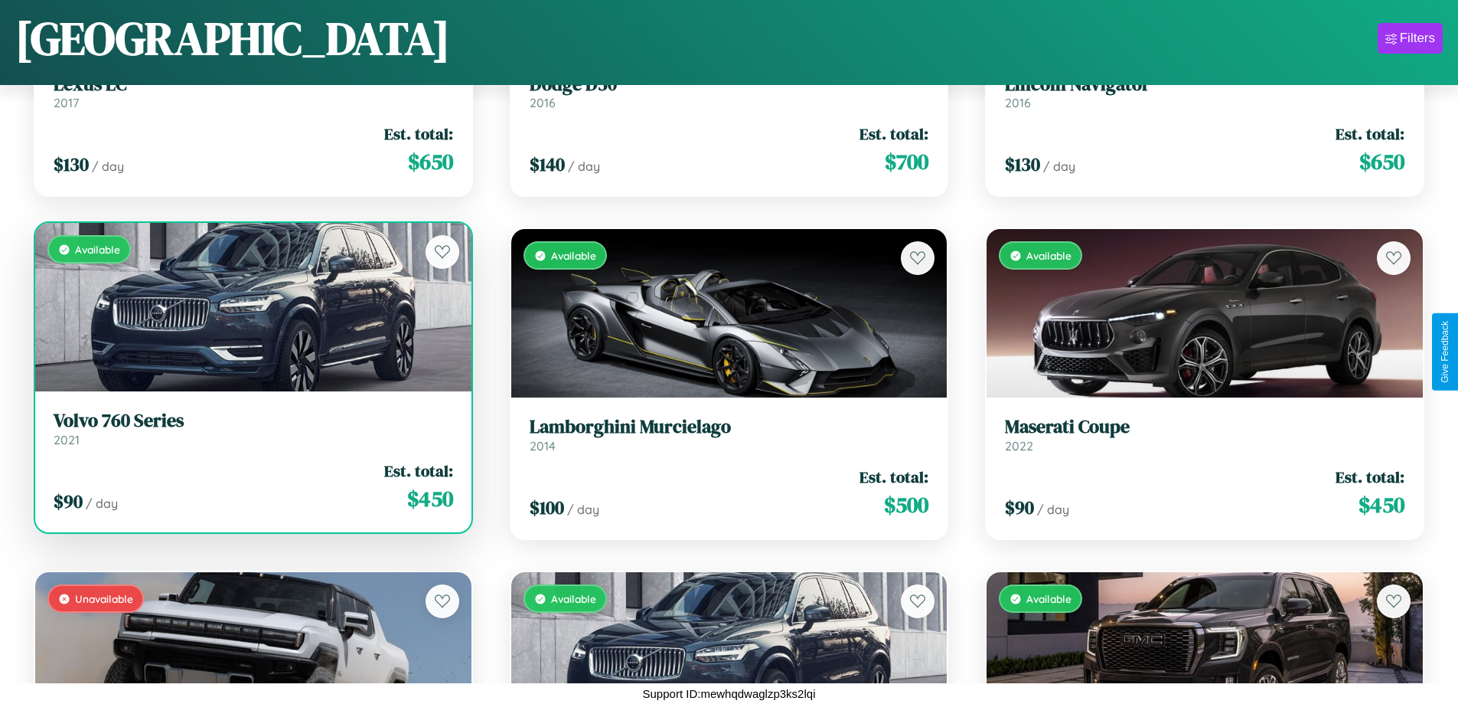
click at [251, 307] on div "Available" at bounding box center [253, 307] width 436 height 168
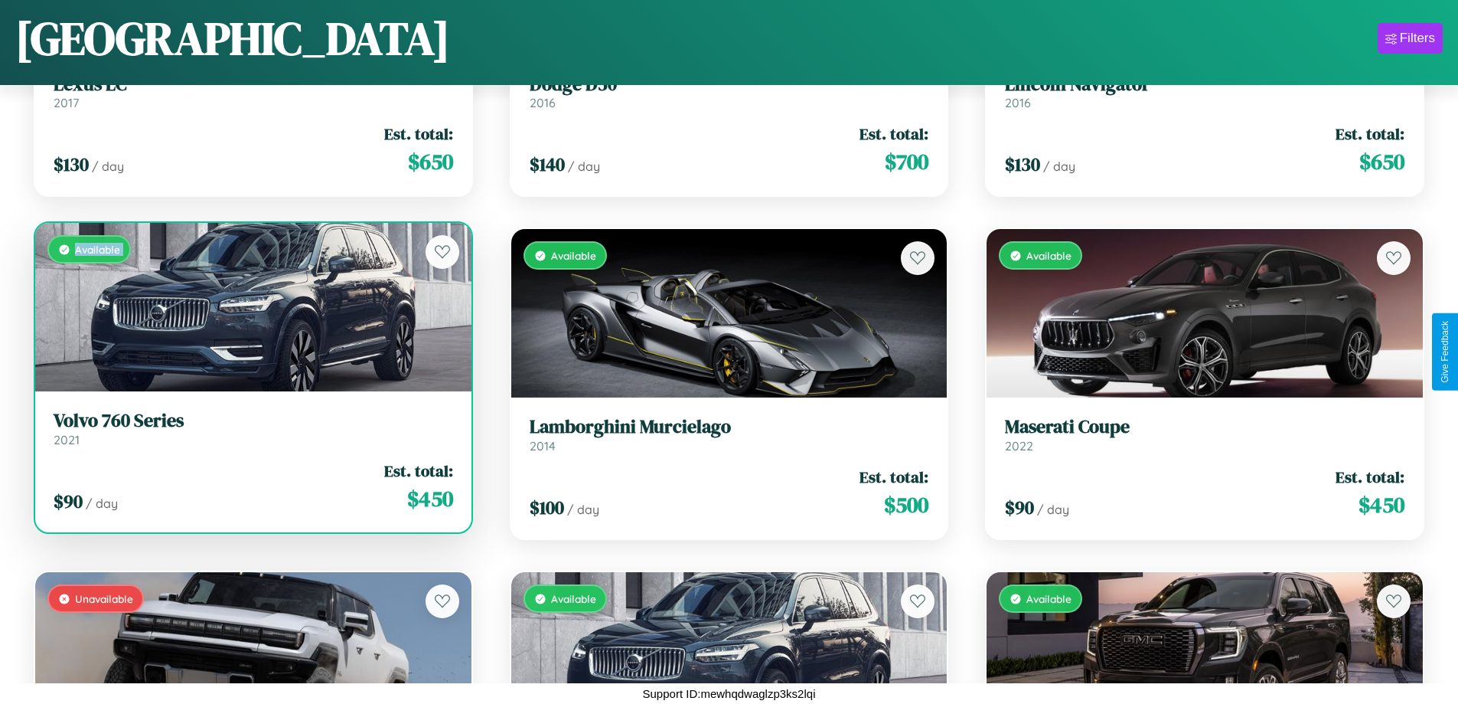
click at [251, 307] on div "Available" at bounding box center [253, 307] width 436 height 168
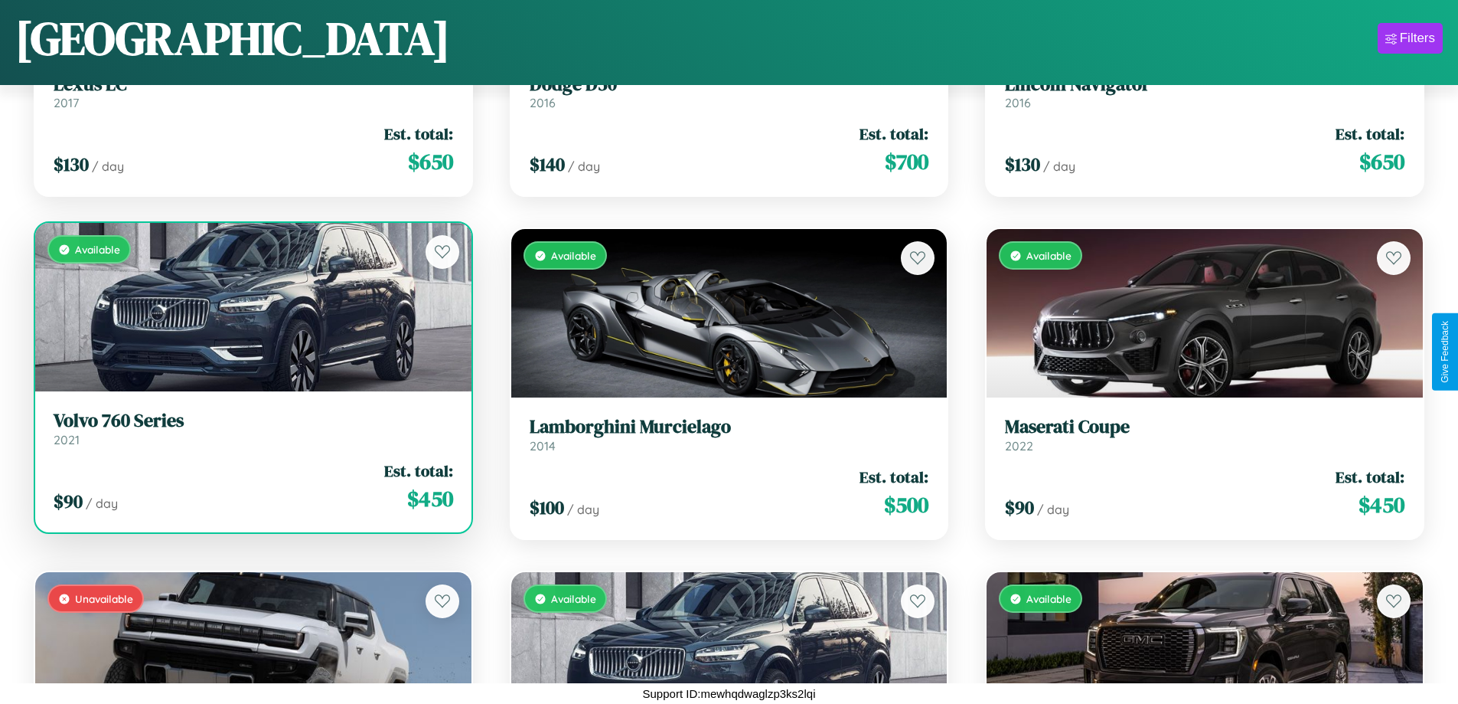
click at [251, 307] on div "Available" at bounding box center [253, 307] width 436 height 168
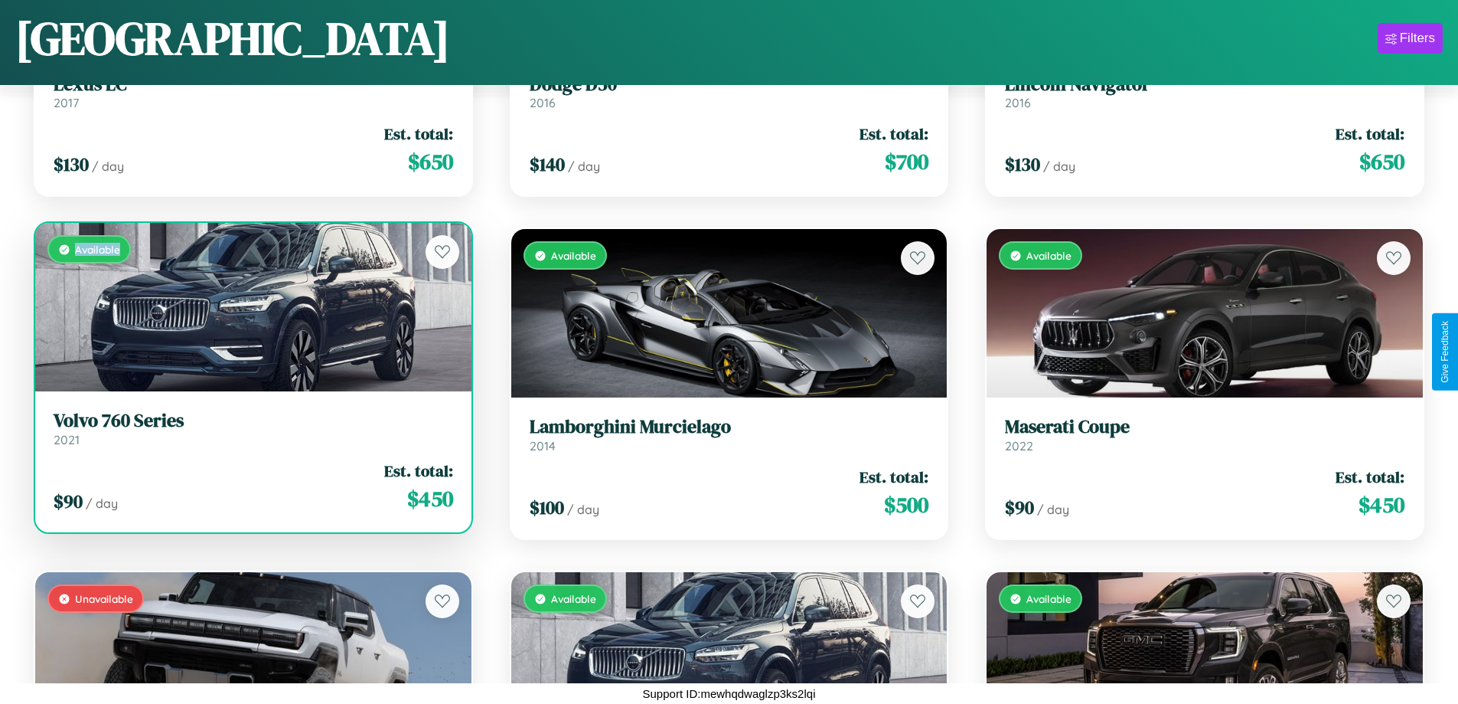
click at [251, 307] on div "Available" at bounding box center [253, 307] width 436 height 168
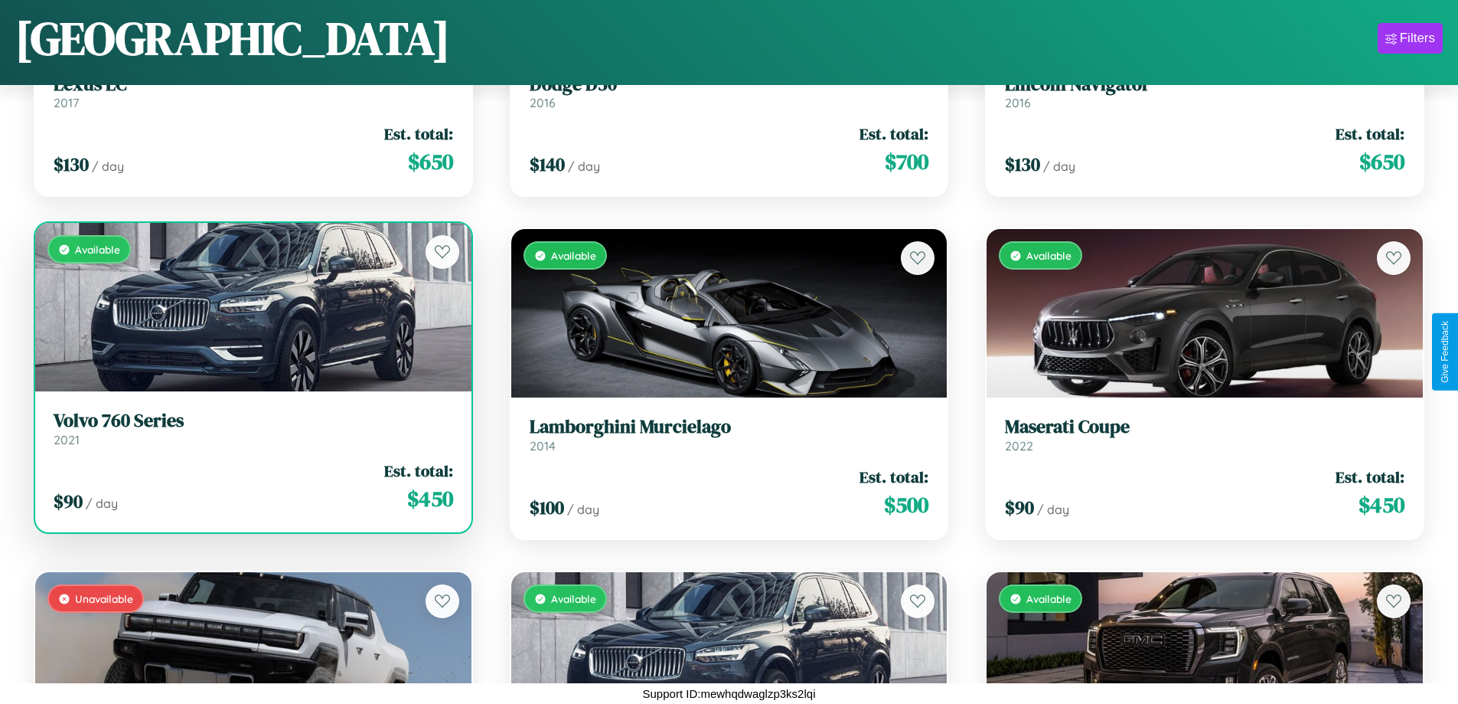
click at [251, 428] on h3 "Volvo 760 Series" at bounding box center [254, 421] width 400 height 22
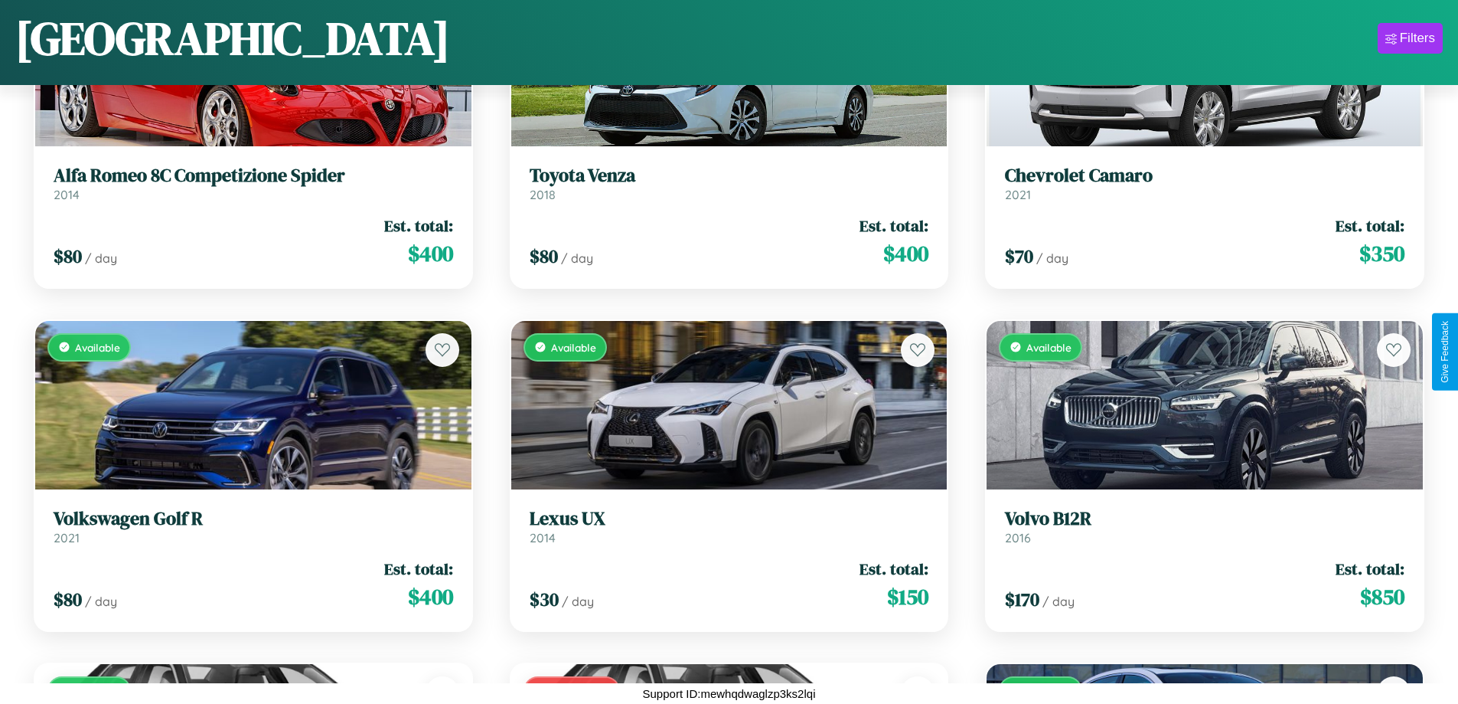
scroll to position [215, 0]
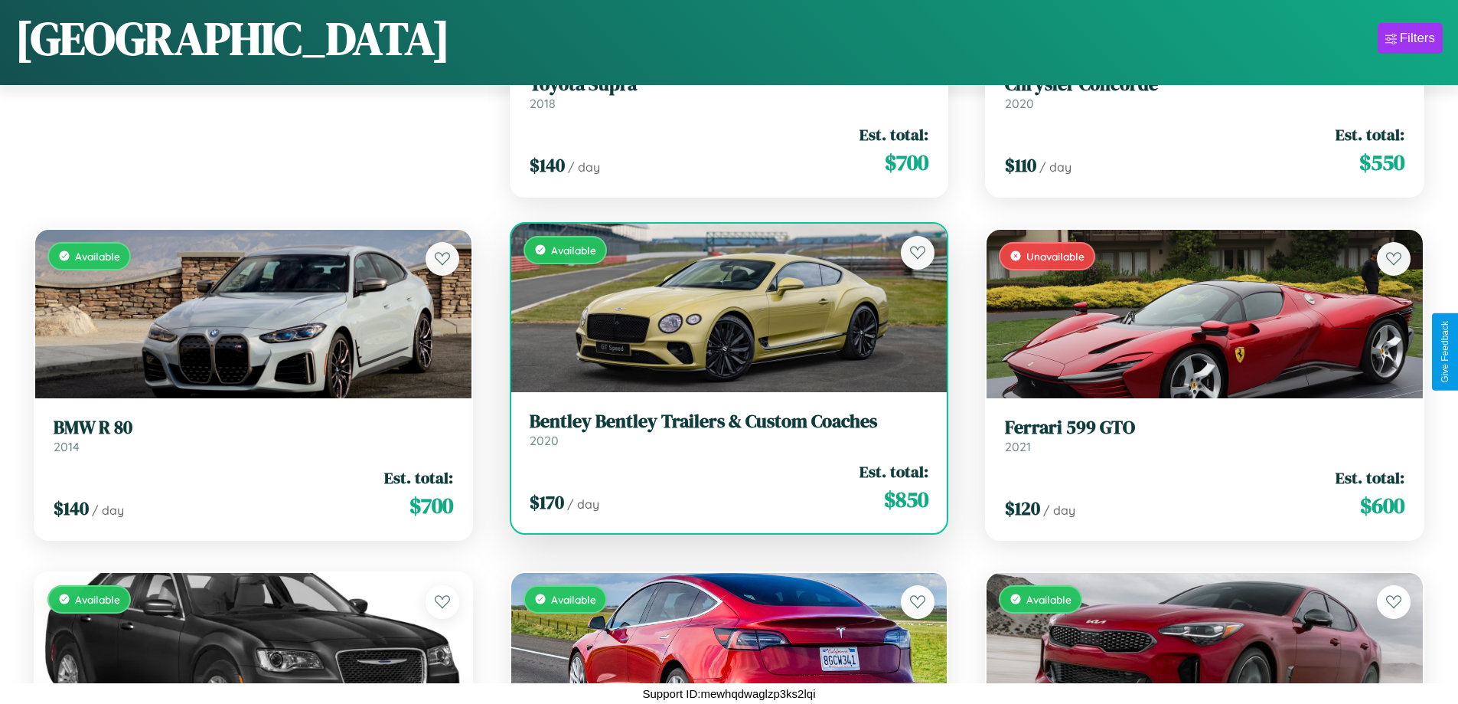
click at [723, 429] on h3 "Bentley Bentley Trailers & Custom Coaches" at bounding box center [730, 421] width 400 height 22
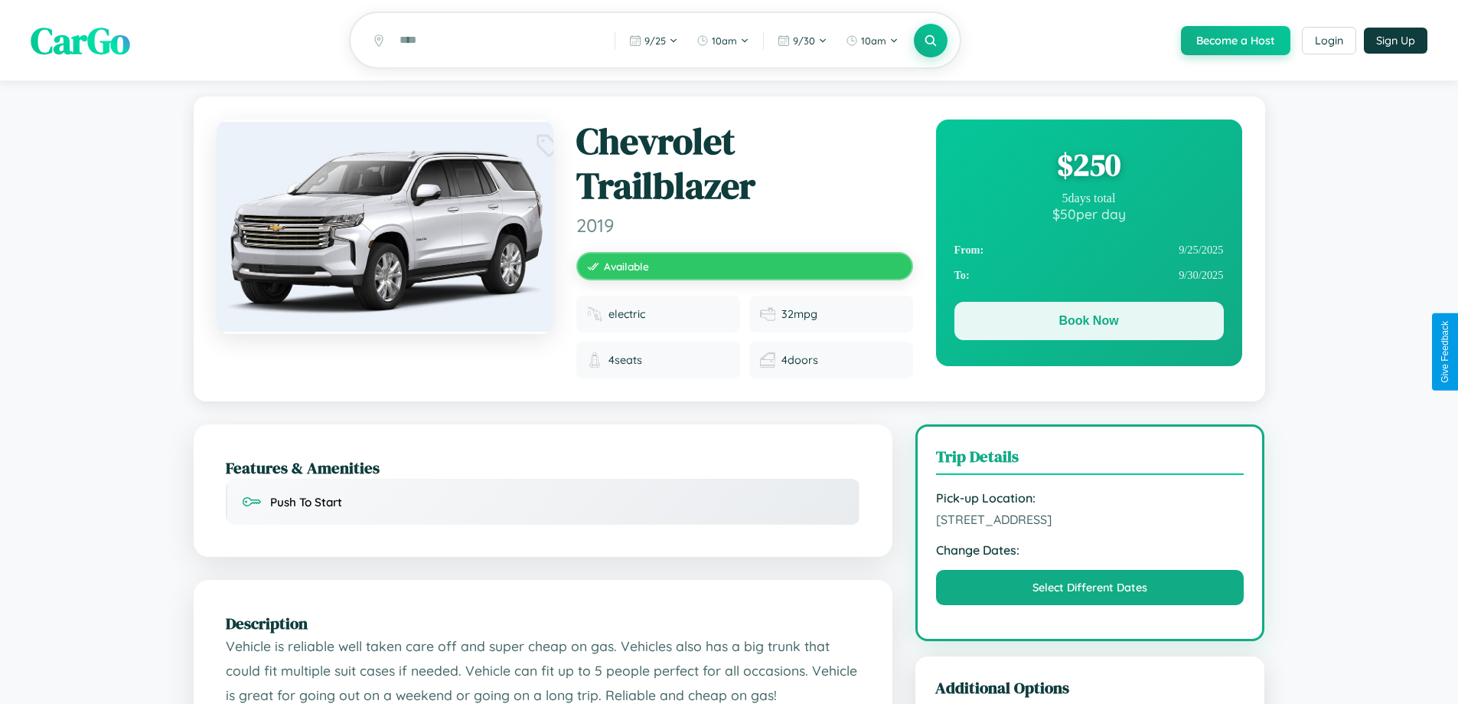
click at [1089, 325] on button "Book Now" at bounding box center [1089, 321] width 269 height 38
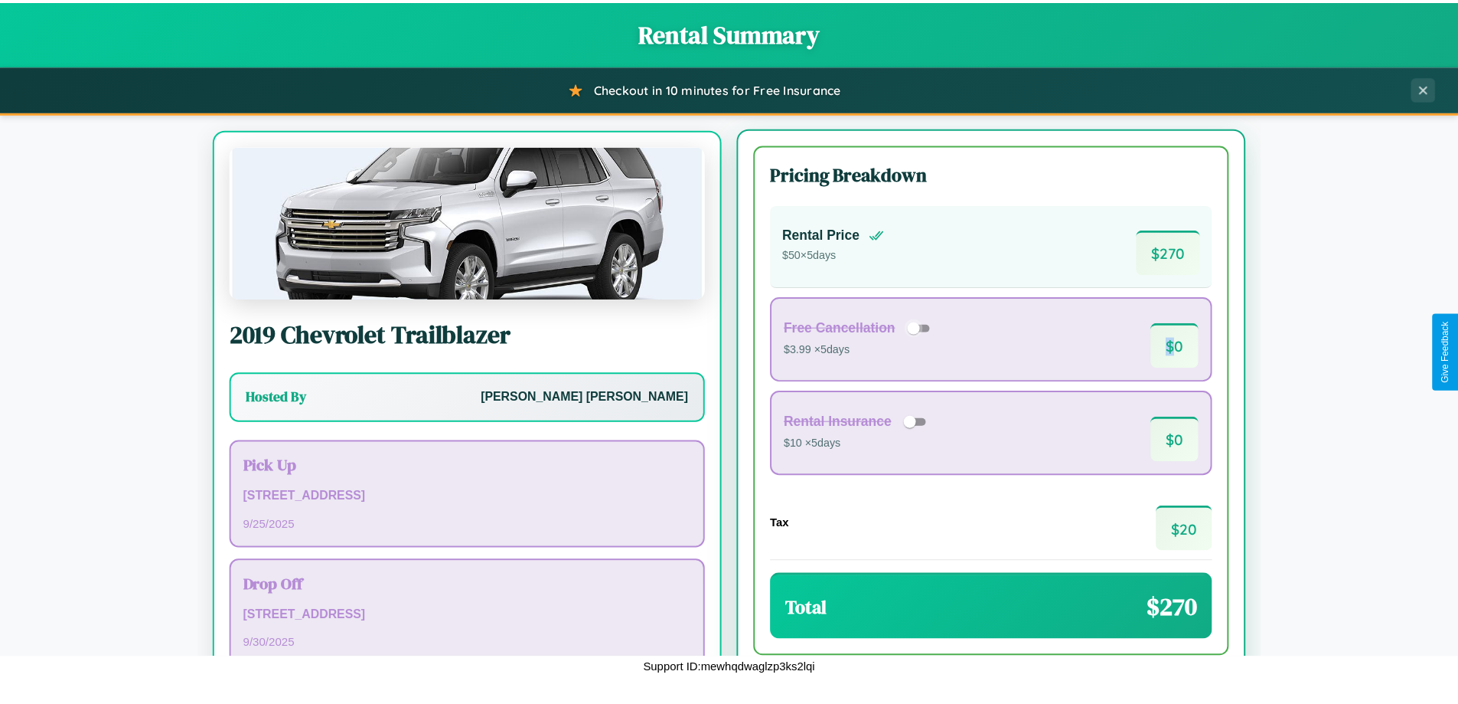
scroll to position [71, 0]
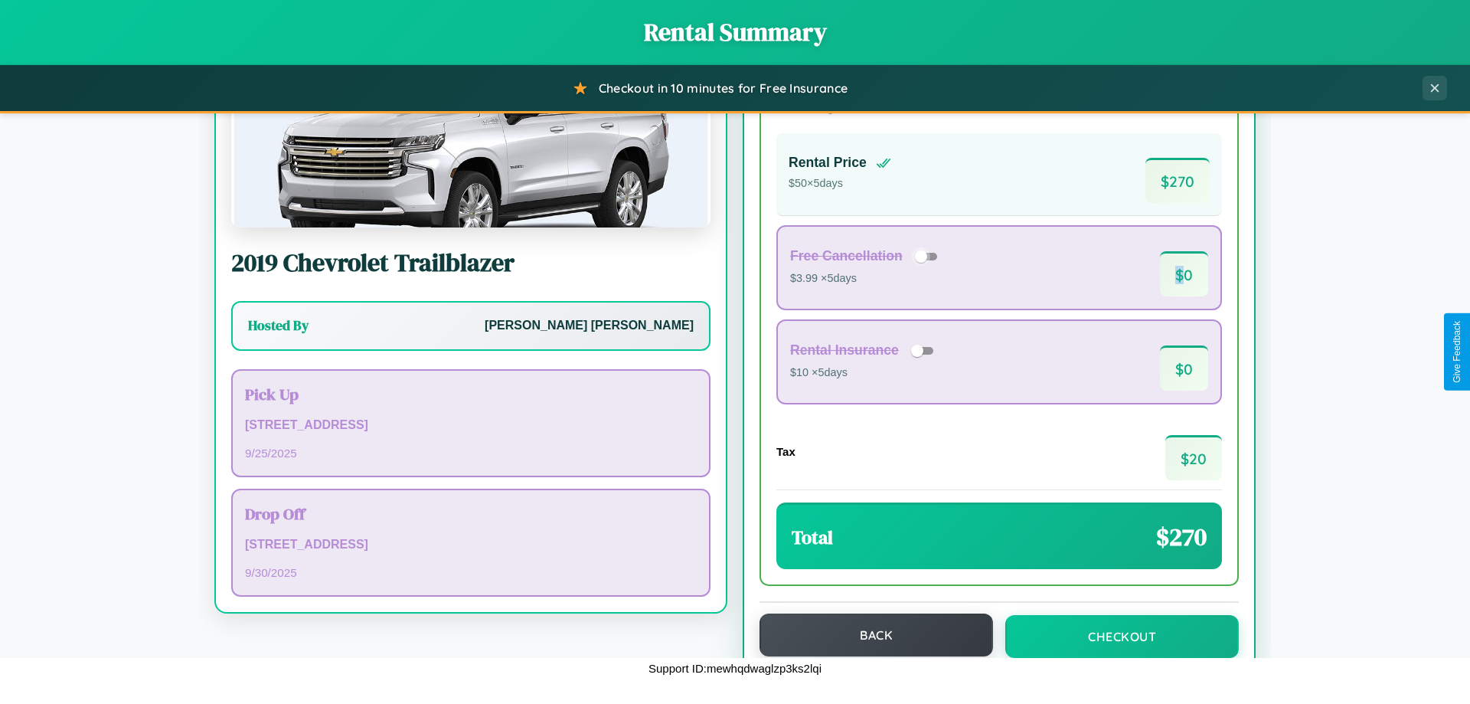
click at [869, 635] on button "Back" at bounding box center [876, 634] width 234 height 43
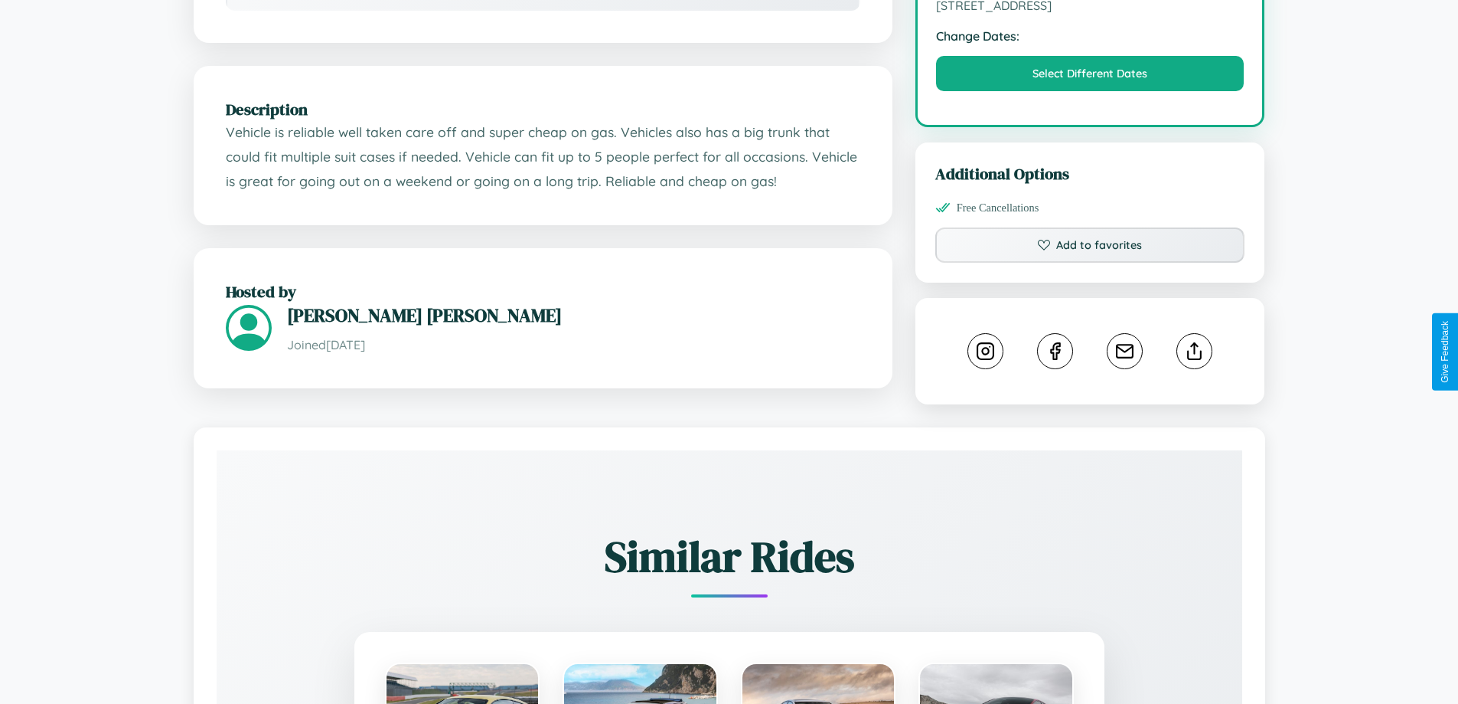
scroll to position [515, 0]
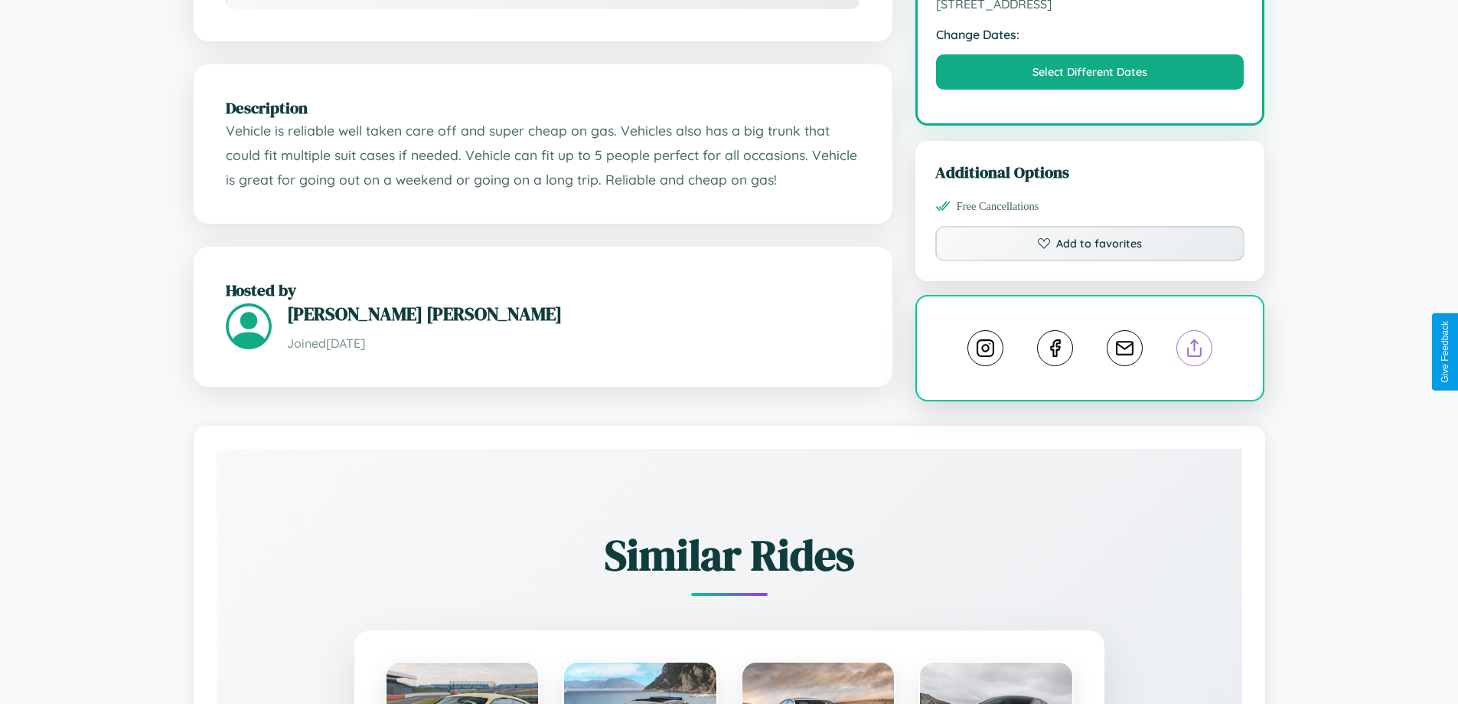
click at [1195, 351] on line at bounding box center [1195, 345] width 0 height 11
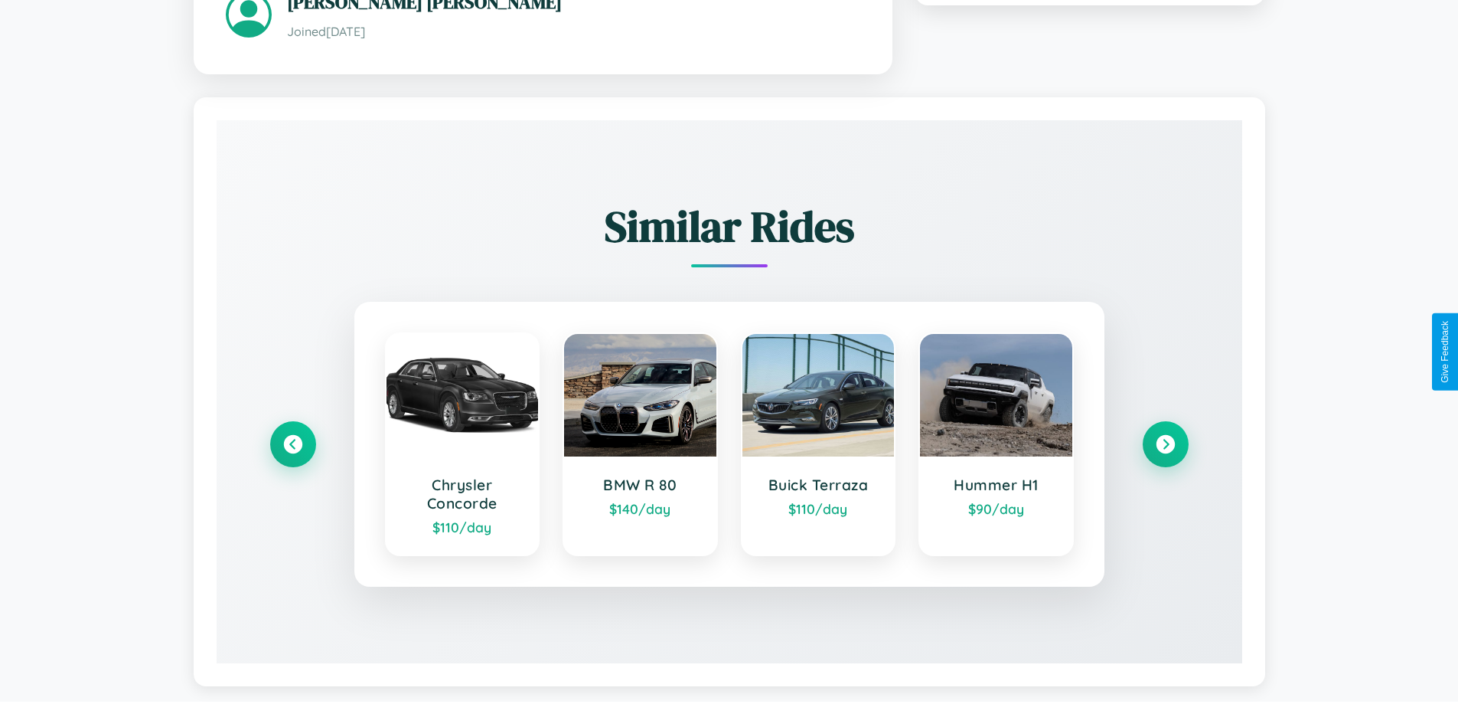
scroll to position [921, 0]
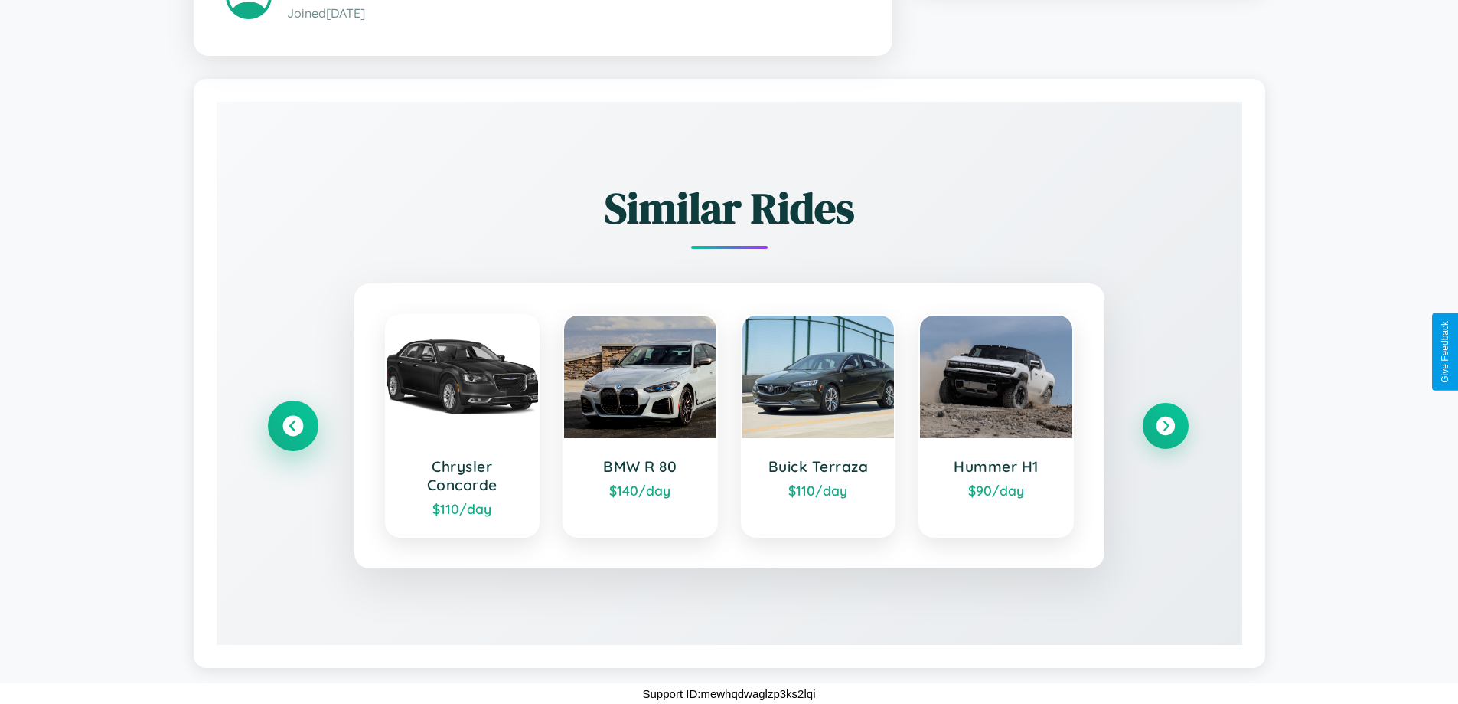
click at [292, 426] on icon at bounding box center [292, 426] width 21 height 21
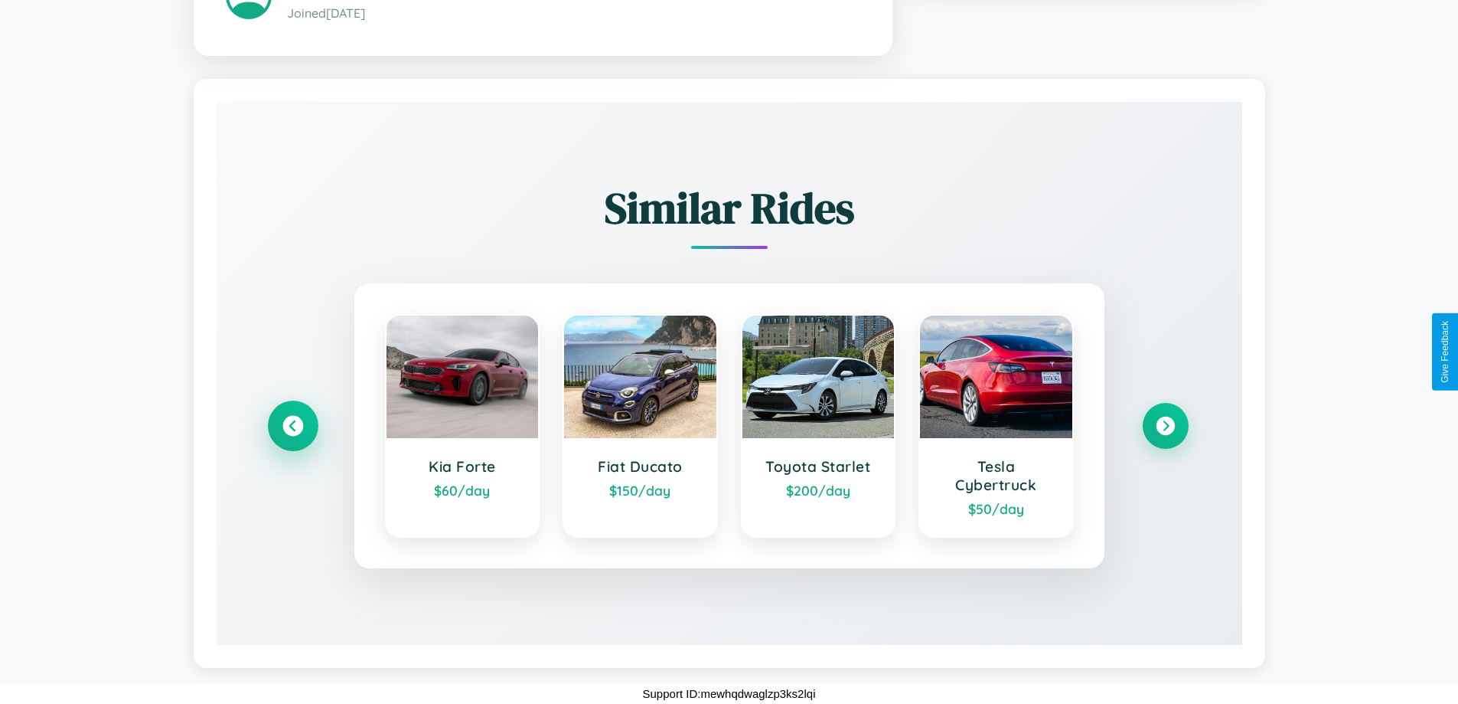
click at [292, 426] on icon at bounding box center [292, 426] width 21 height 21
